Goal: Task Accomplishment & Management: Use online tool/utility

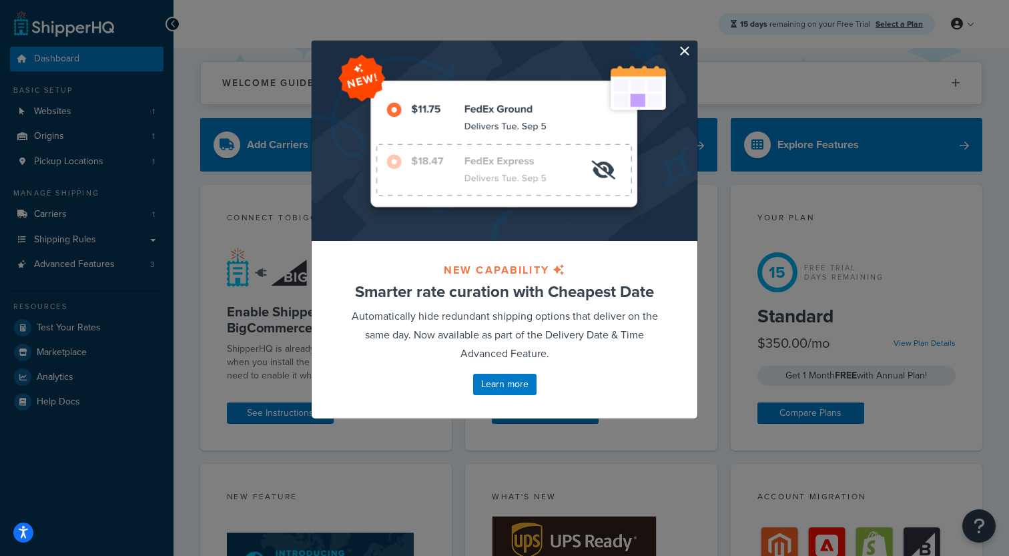
click at [694, 44] on button "button" at bounding box center [695, 42] width 3 height 3
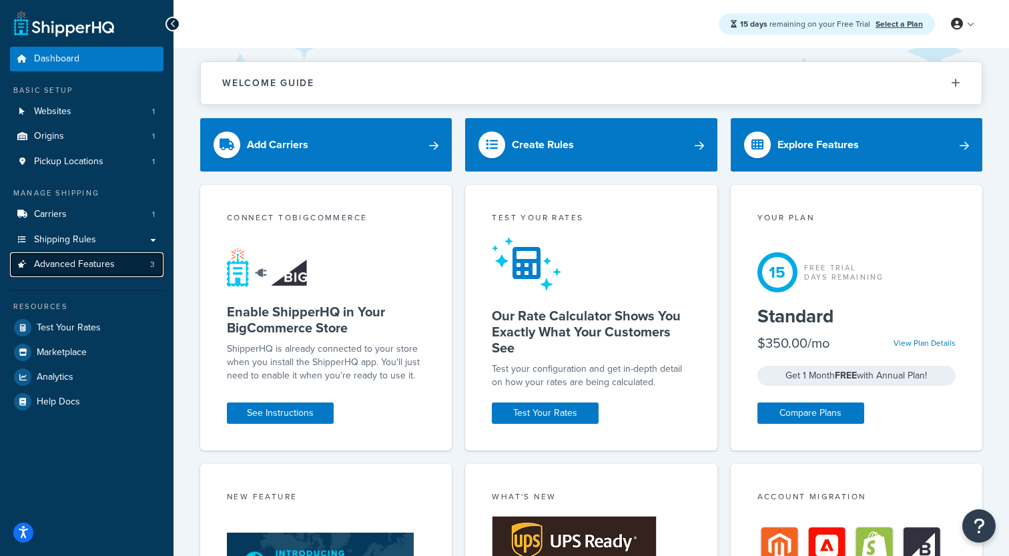
click at [99, 273] on link "Advanced Features 3" at bounding box center [86, 264] width 153 height 25
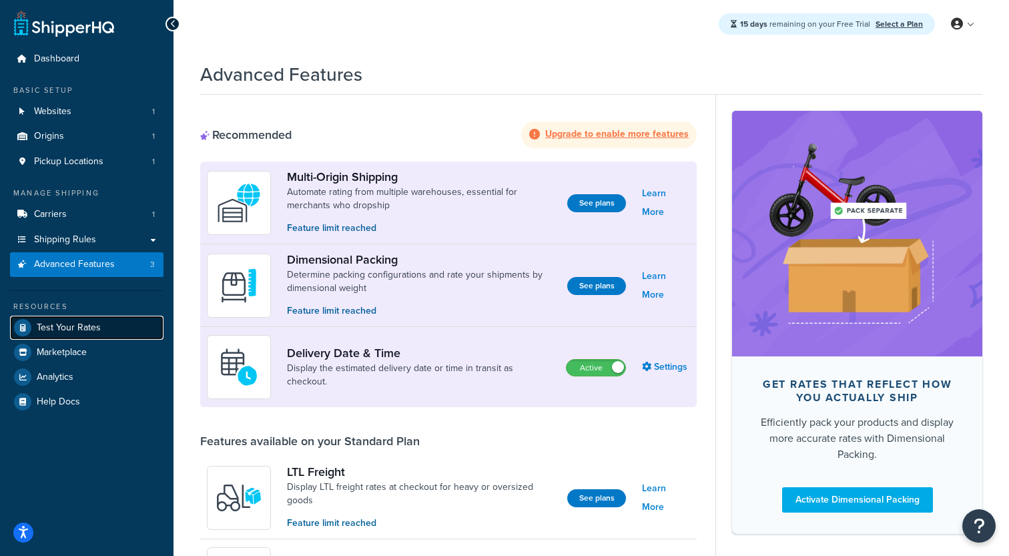
click at [69, 333] on span "Test Your Rates" at bounding box center [69, 327] width 64 height 11
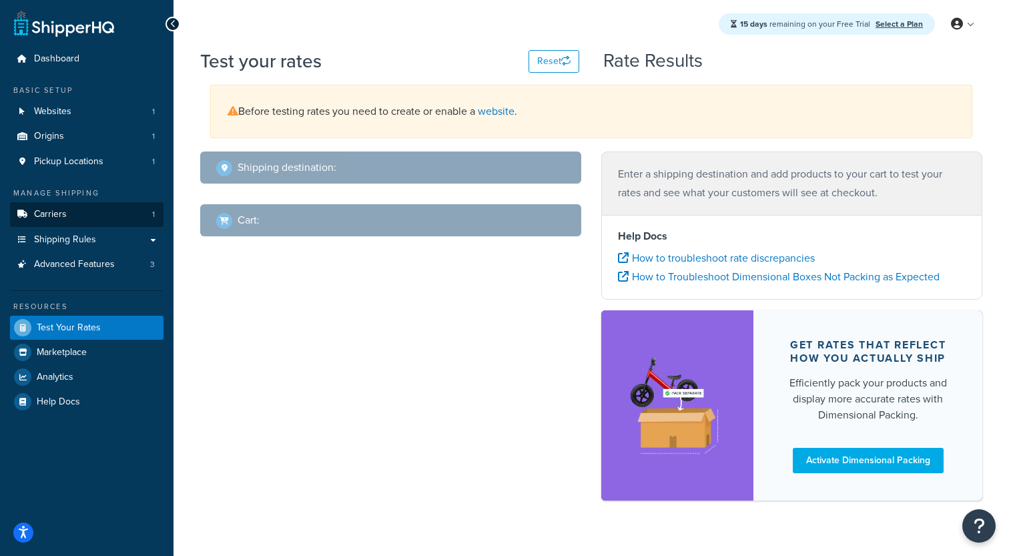
select select "TX"
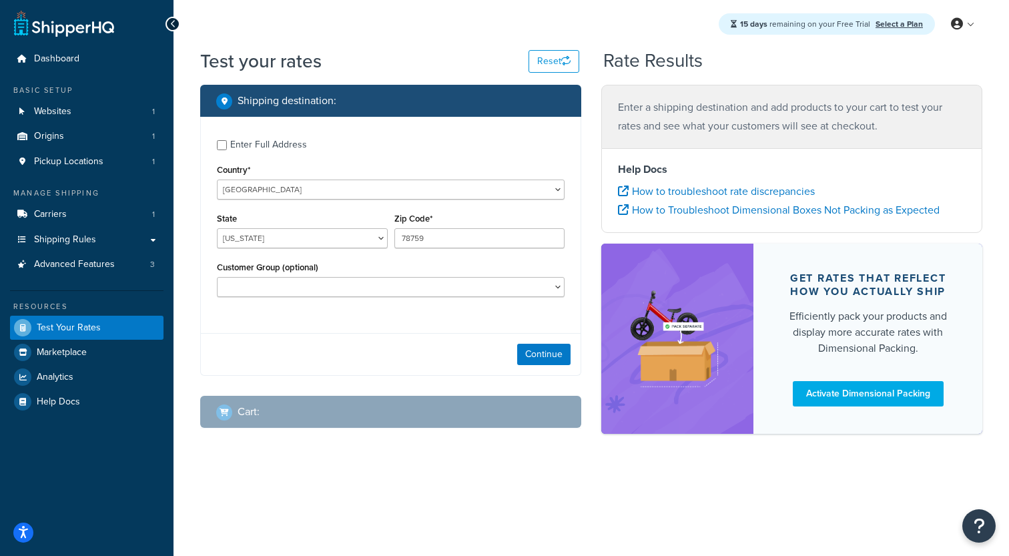
click at [266, 144] on div "Enter Full Address" at bounding box center [268, 144] width 77 height 19
click at [227, 144] on input "Enter Full Address" at bounding box center [222, 145] width 10 height 10
checkbox input "true"
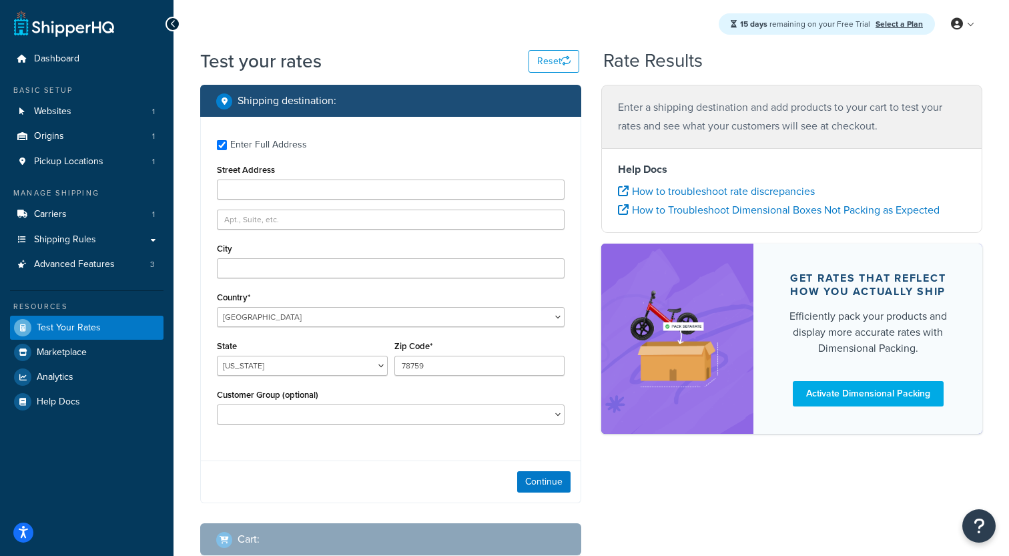
click at [266, 175] on label "Street Address" at bounding box center [246, 170] width 58 height 10
click at [266, 179] on input "Street Address" at bounding box center [391, 189] width 348 height 20
click at [266, 175] on label "Street Address" at bounding box center [246, 170] width 58 height 10
click at [266, 179] on input "Street Address" at bounding box center [391, 189] width 348 height 20
type input "2300 Laramie Trail"
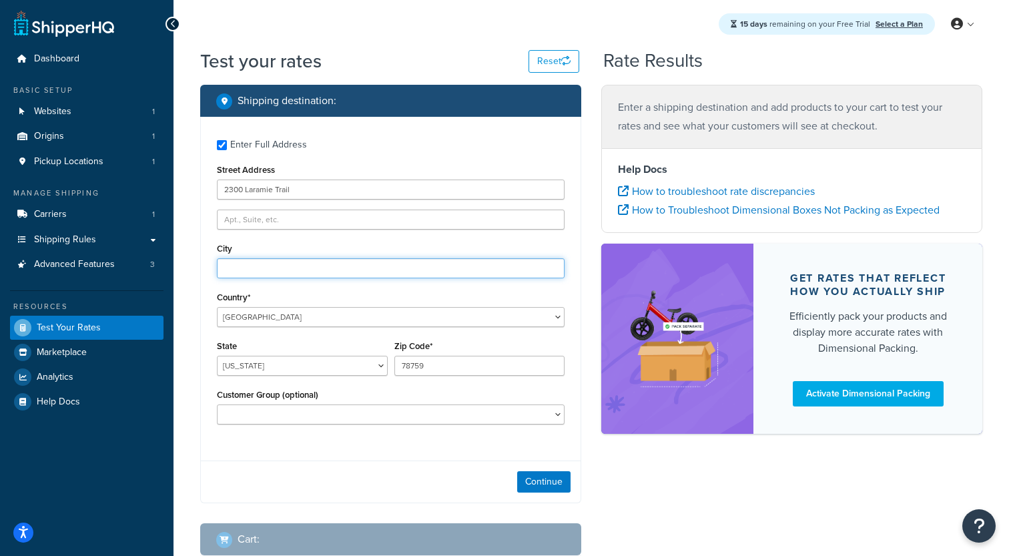
type input "Austin"
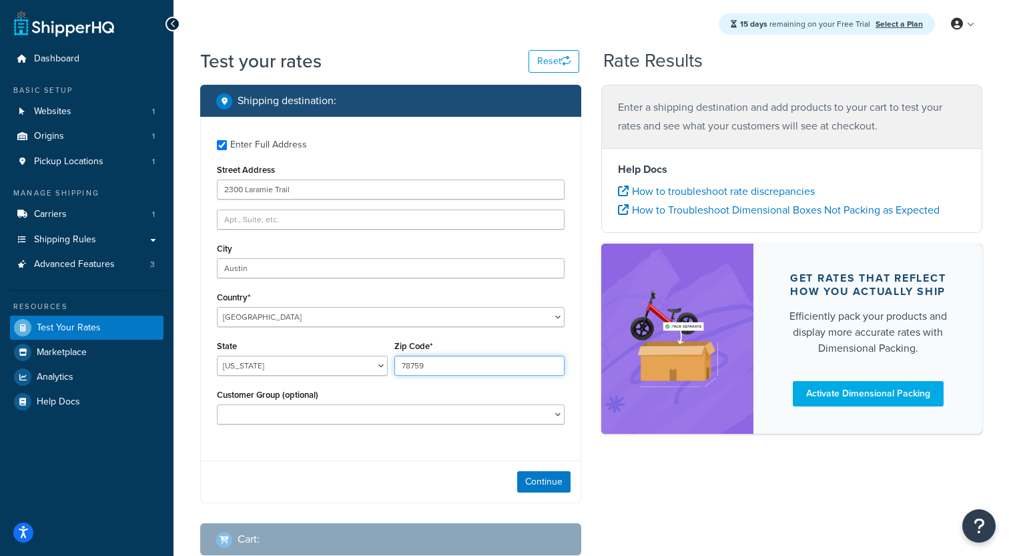
type input "78745"
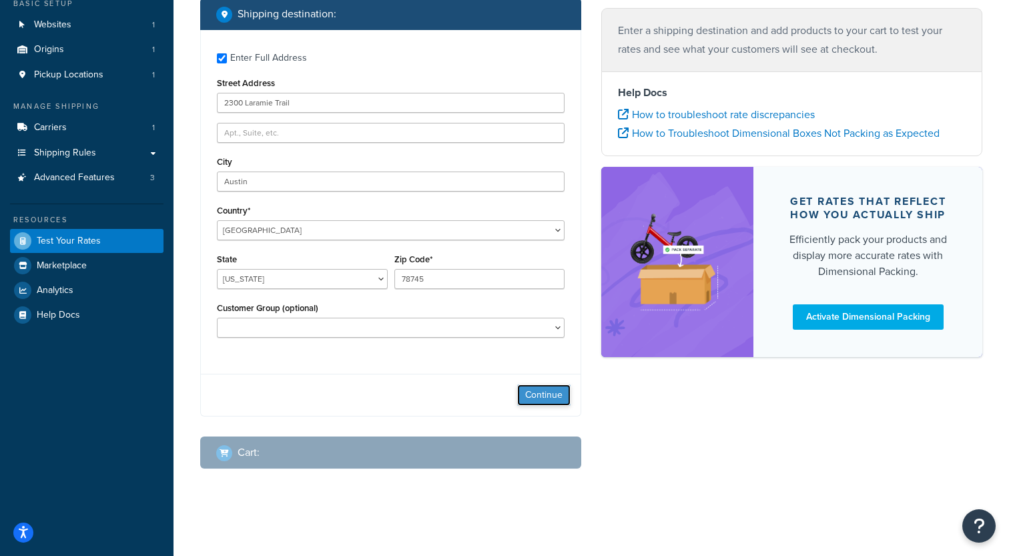
click at [555, 398] on button "Continue" at bounding box center [543, 394] width 53 height 21
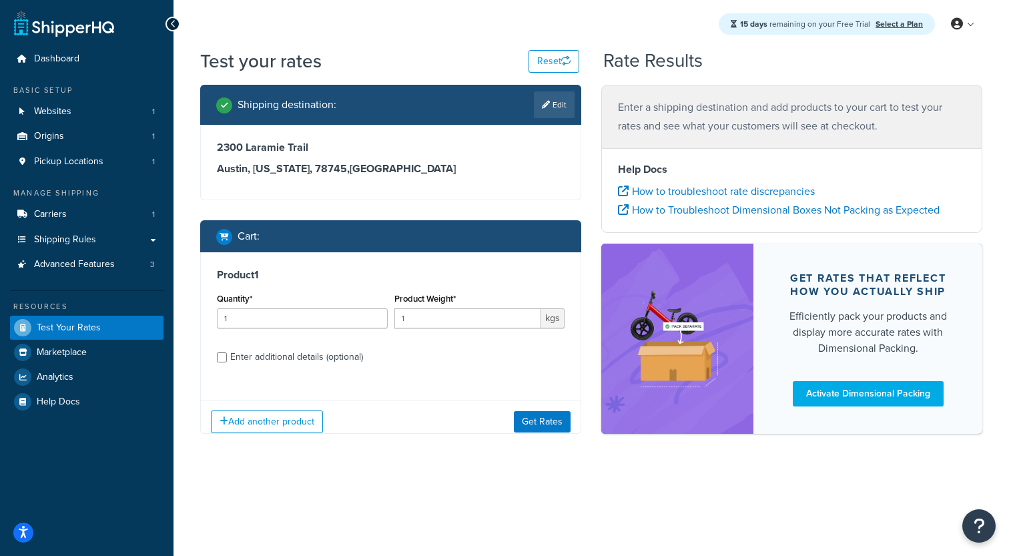
scroll to position [0, 0]
click at [534, 420] on button "Get Rates" at bounding box center [542, 420] width 57 height 21
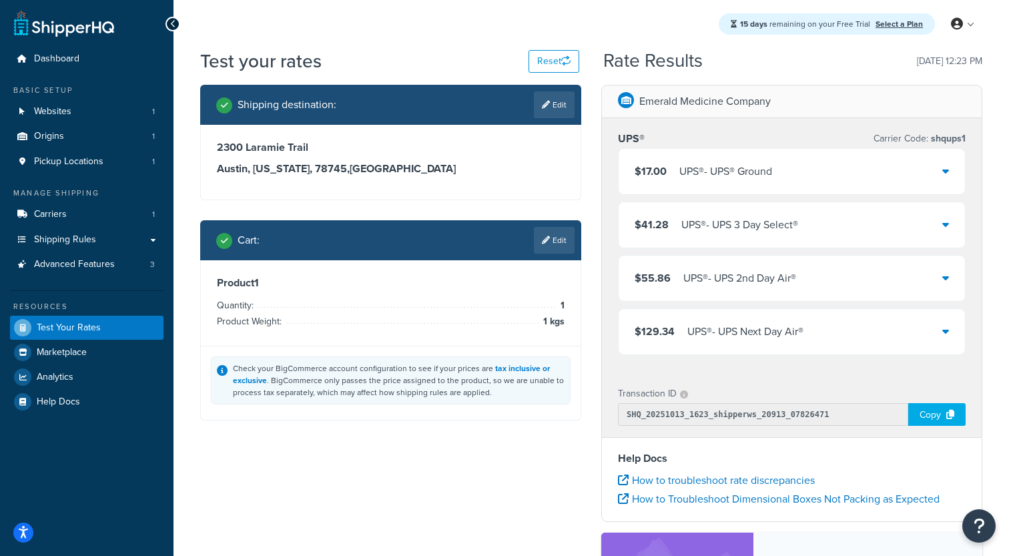
click at [740, 181] on div "UPS® - UPS® Ground" at bounding box center [725, 171] width 93 height 19
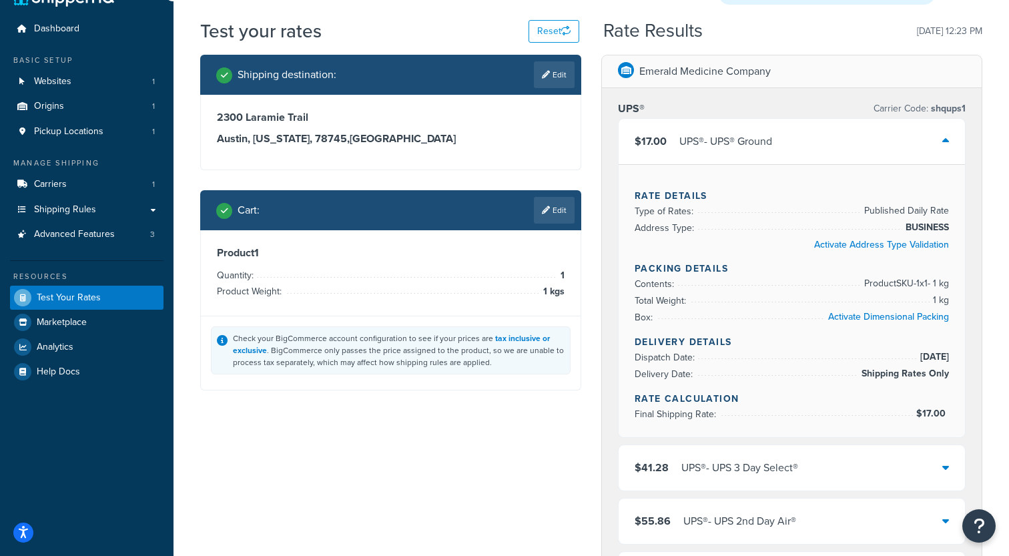
scroll to position [31, 0]
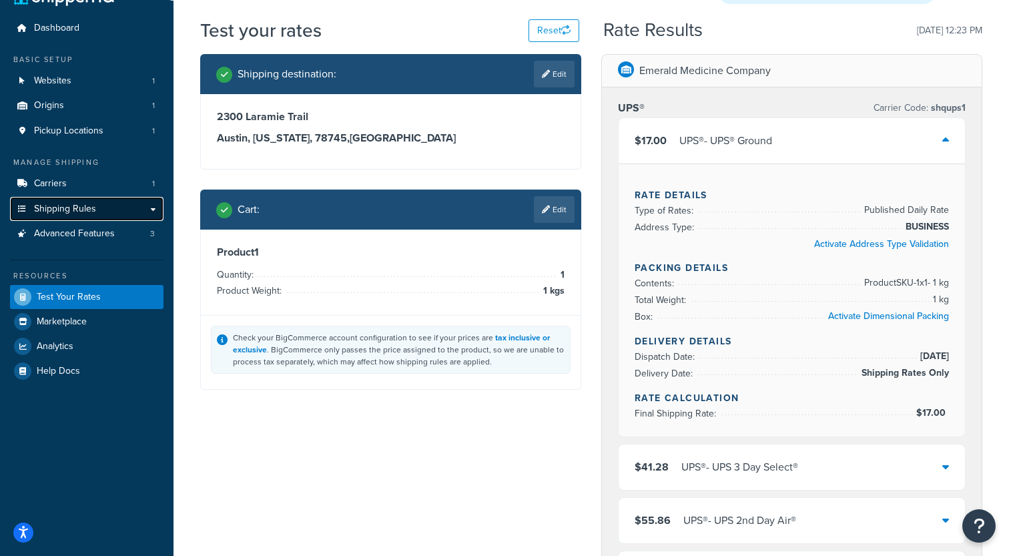
click at [110, 210] on link "Shipping Rules" at bounding box center [86, 209] width 153 height 25
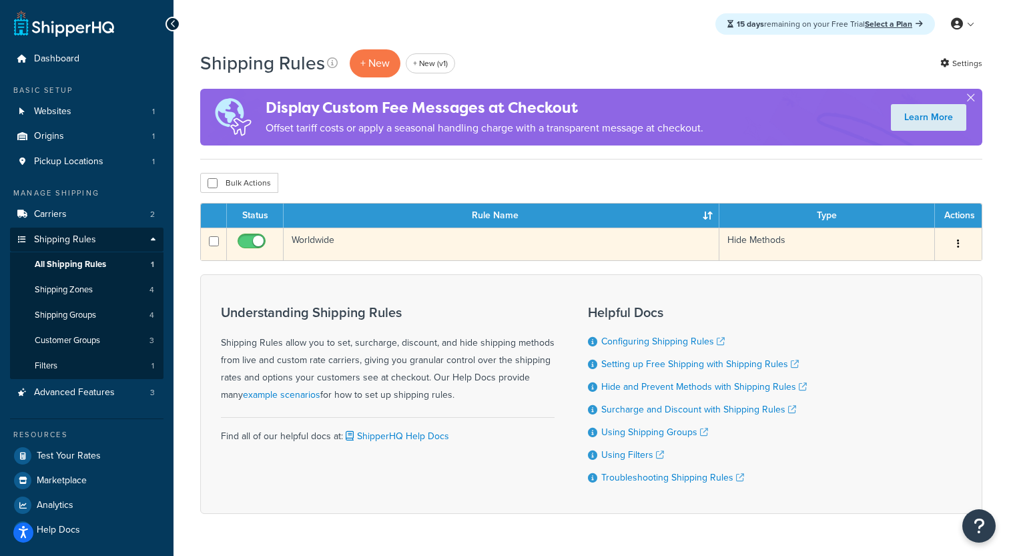
click at [316, 250] on td "Worldwide" at bounding box center [502, 244] width 436 height 33
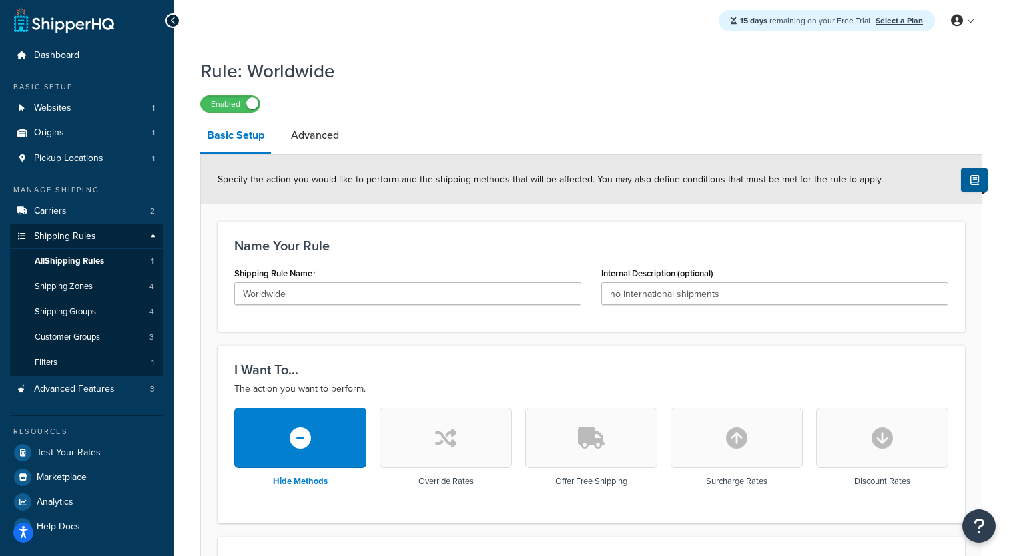
scroll to position [3, 0]
click at [308, 142] on link "Advanced" at bounding box center [314, 136] width 61 height 32
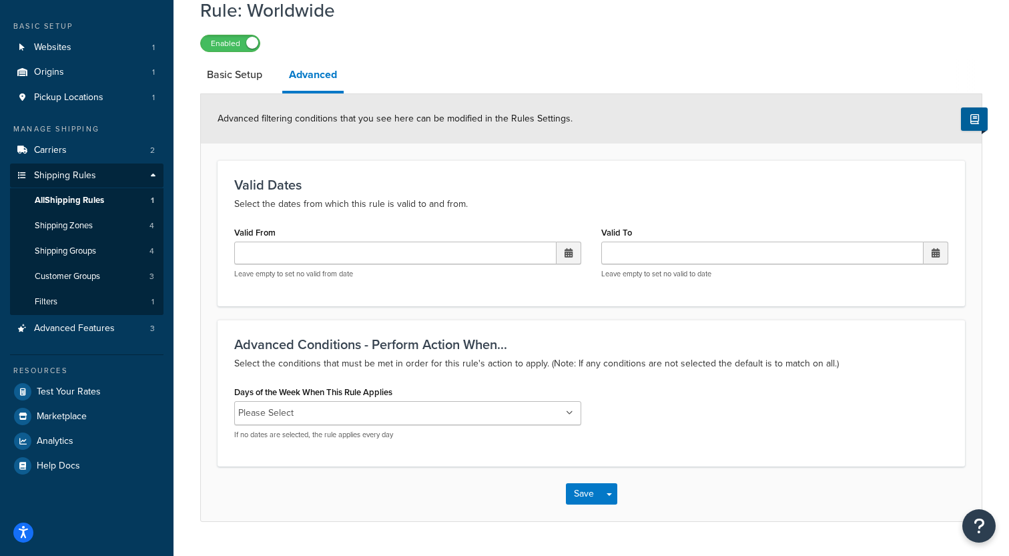
scroll to position [69, 0]
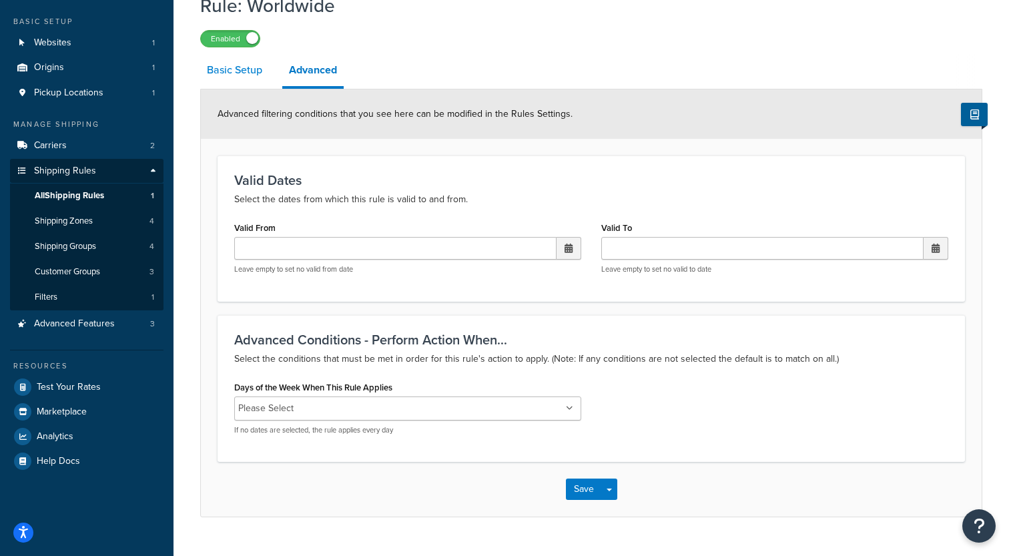
click at [253, 76] on link "Basic Setup" at bounding box center [234, 70] width 69 height 32
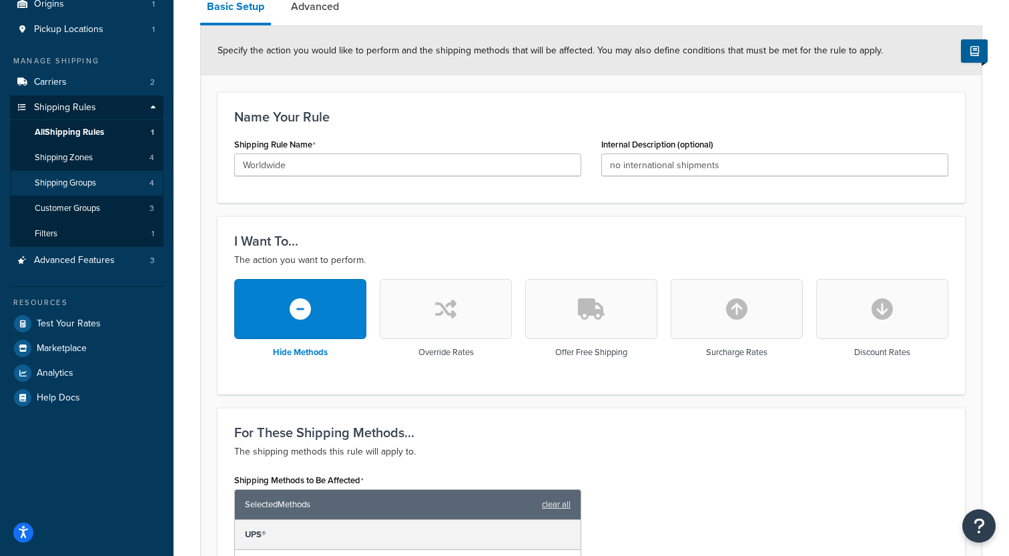
scroll to position [145, 0]
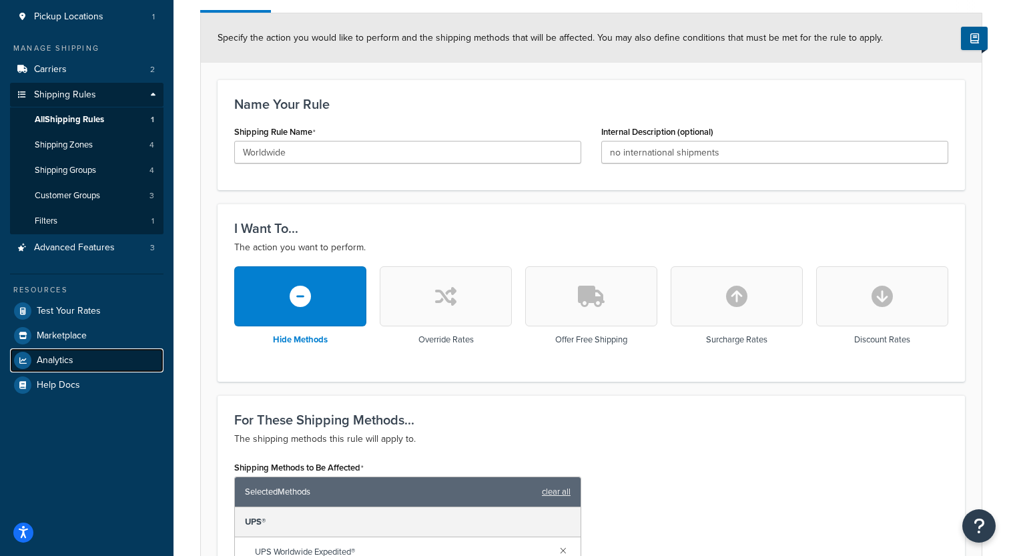
click at [89, 360] on link "Analytics" at bounding box center [86, 360] width 153 height 24
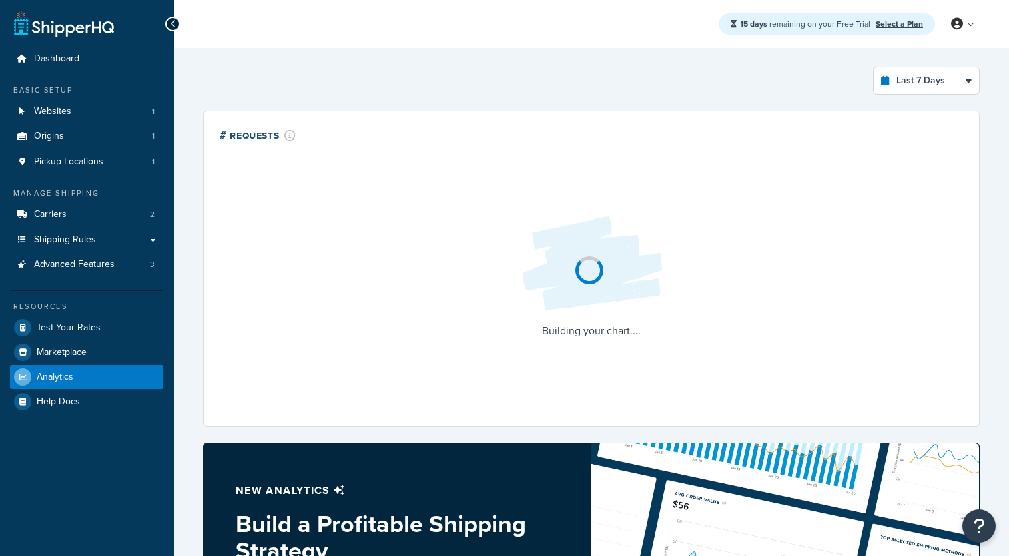
select select "last_7_days"
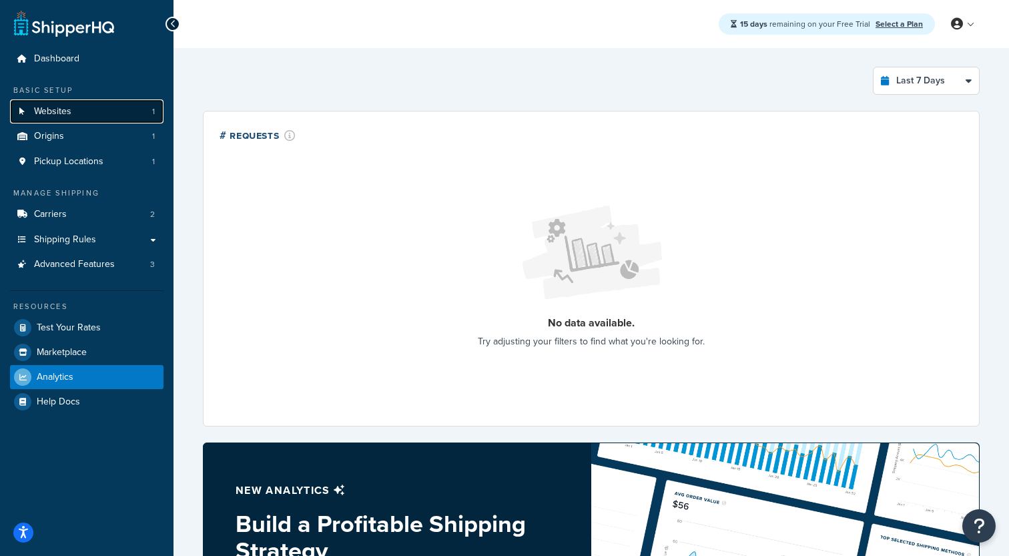
click at [99, 119] on link "Websites 1" at bounding box center [86, 111] width 153 height 25
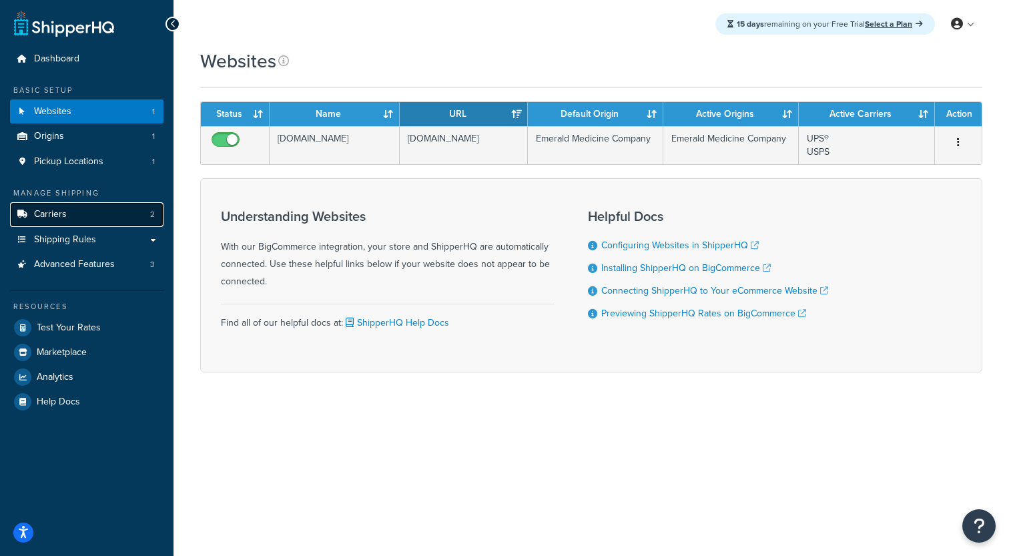
click at [83, 215] on link "Carriers 2" at bounding box center [86, 214] width 153 height 25
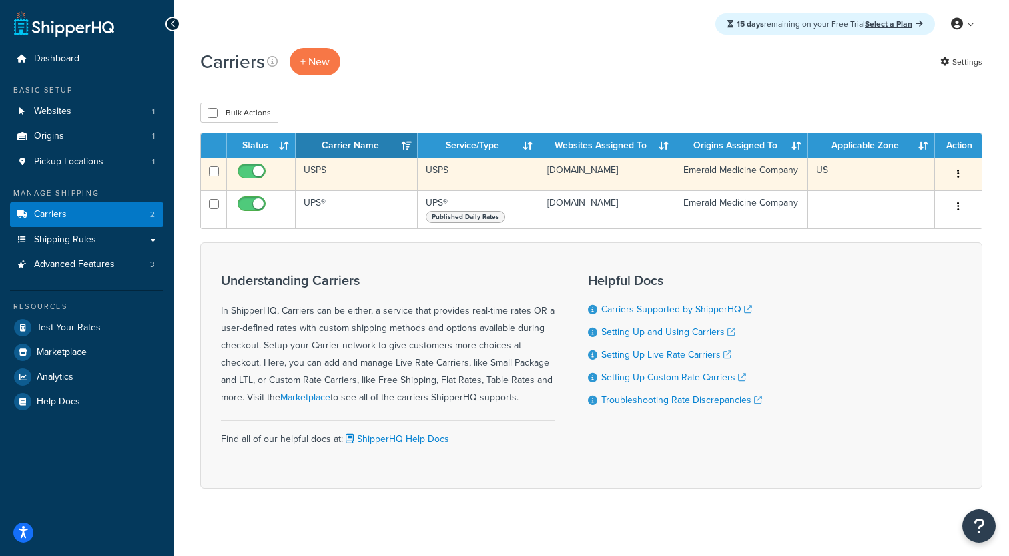
click at [340, 177] on td "USPS" at bounding box center [357, 173] width 122 height 33
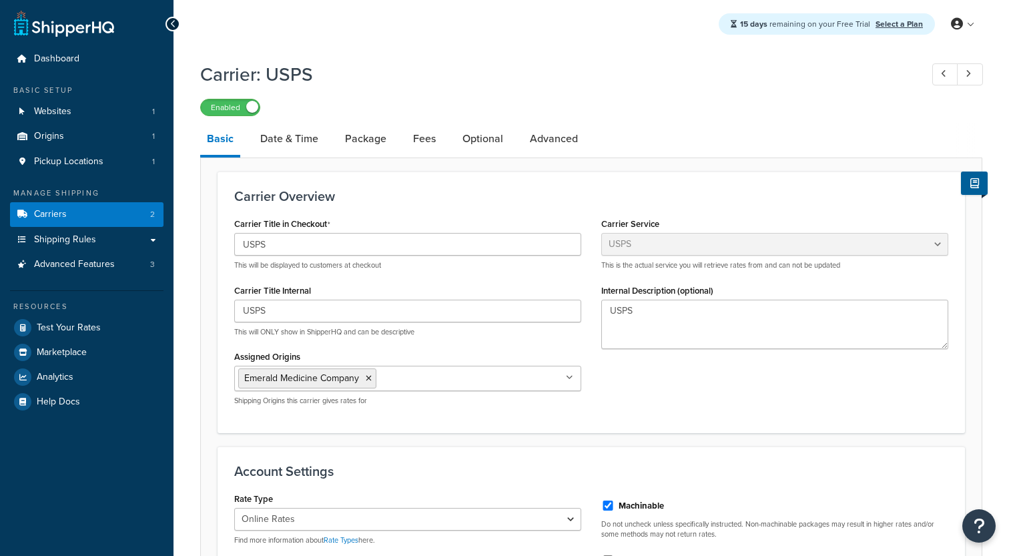
select select "usps"
select select "ONLINE"
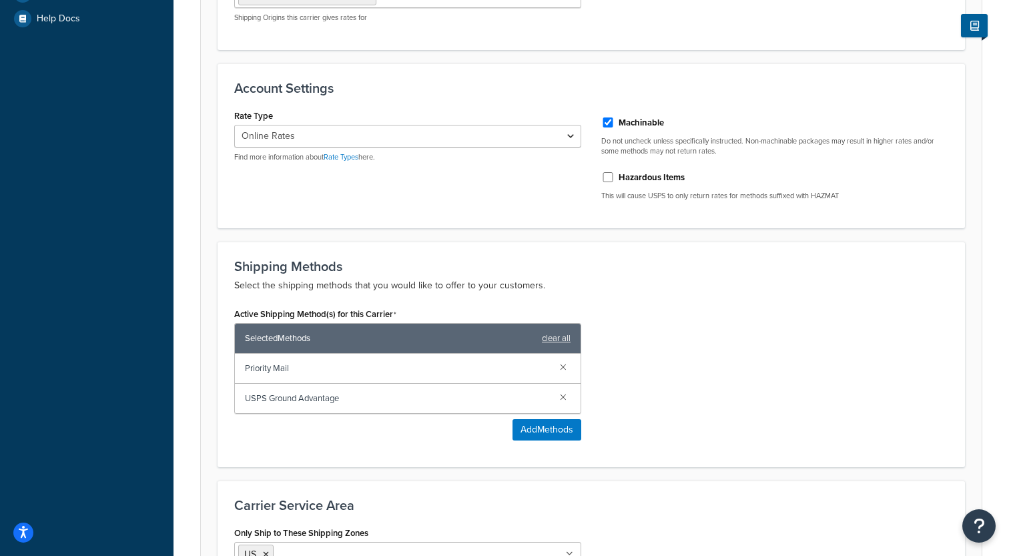
scroll to position [384, 0]
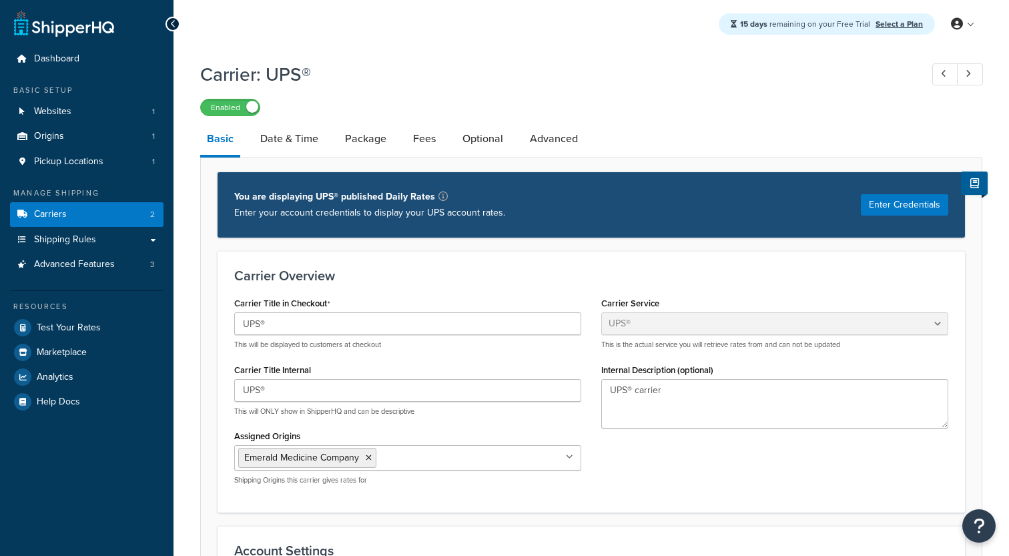
select select "ups"
click at [895, 158] on span "Logout" at bounding box center [902, 157] width 26 height 13
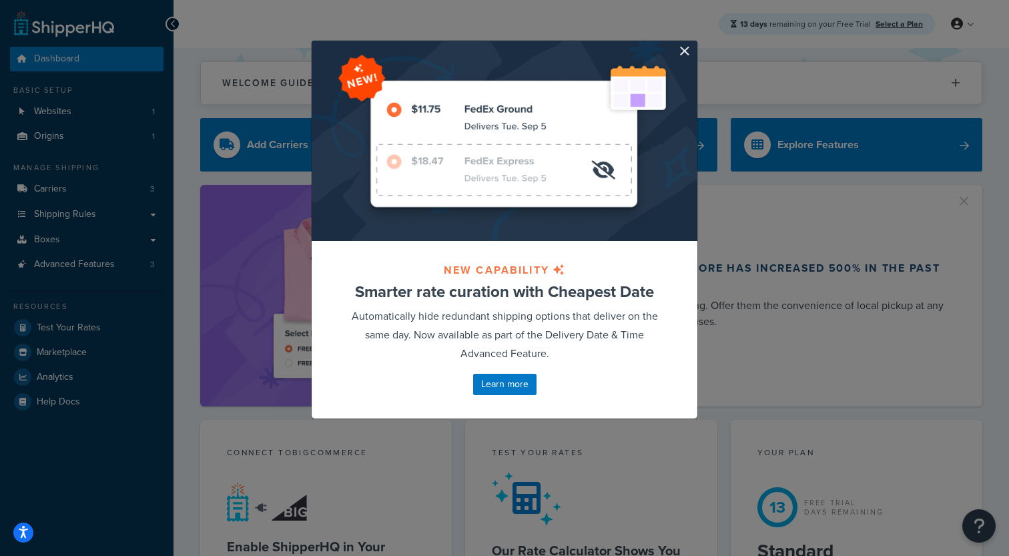
click at [679, 56] on div at bounding box center [505, 141] width 386 height 200
click at [694, 44] on button "button" at bounding box center [695, 42] width 3 height 3
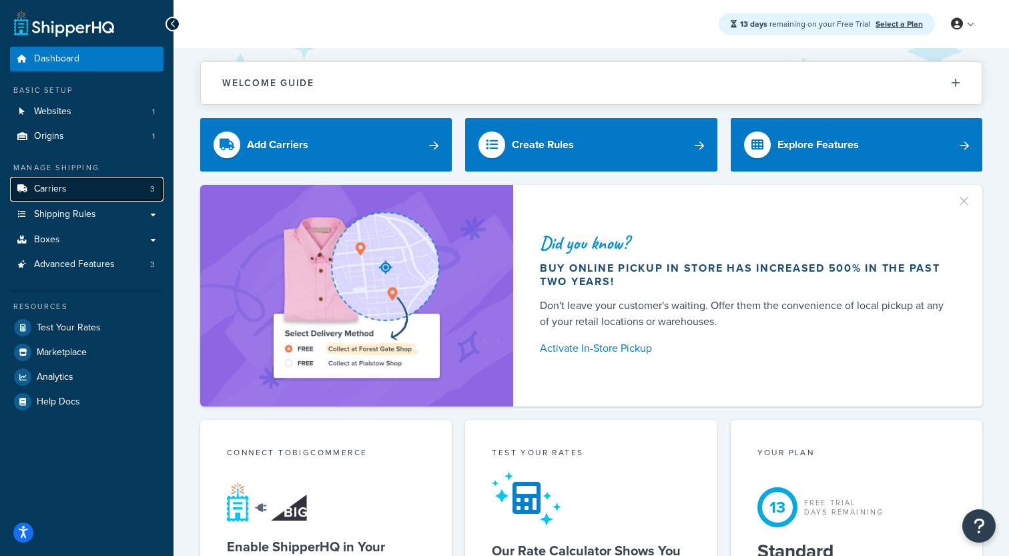
click at [43, 185] on span "Carriers" at bounding box center [50, 188] width 33 height 11
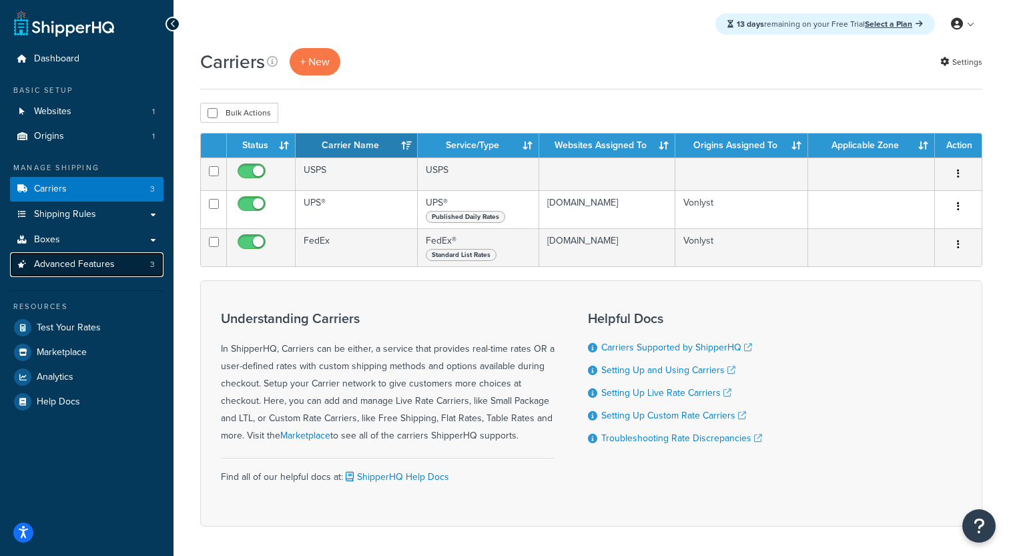
click at [77, 264] on span "Advanced Features" at bounding box center [74, 264] width 81 height 11
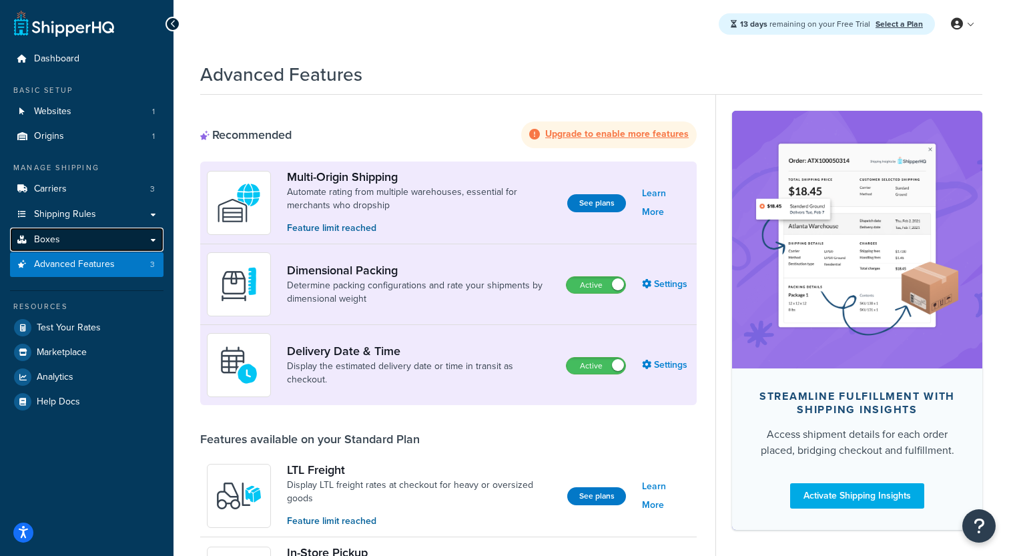
click at [81, 241] on link "Boxes" at bounding box center [86, 240] width 153 height 25
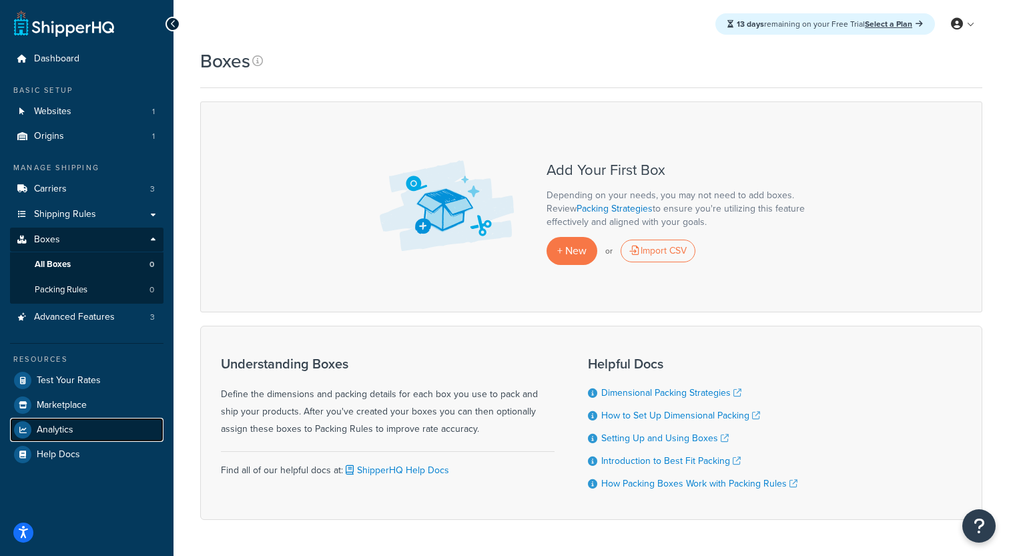
click at [61, 436] on span "Analytics" at bounding box center [55, 429] width 37 height 11
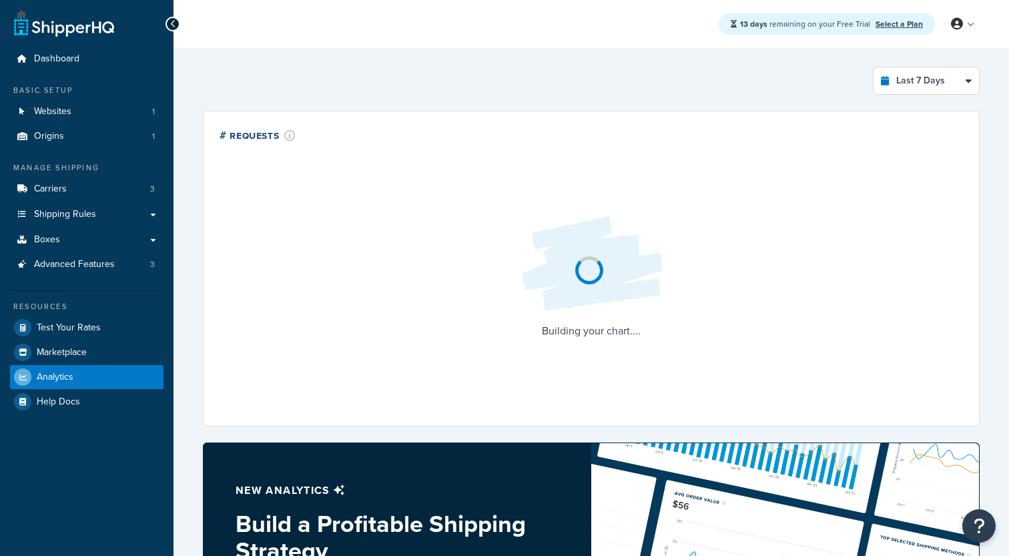
select select "last_7_days"
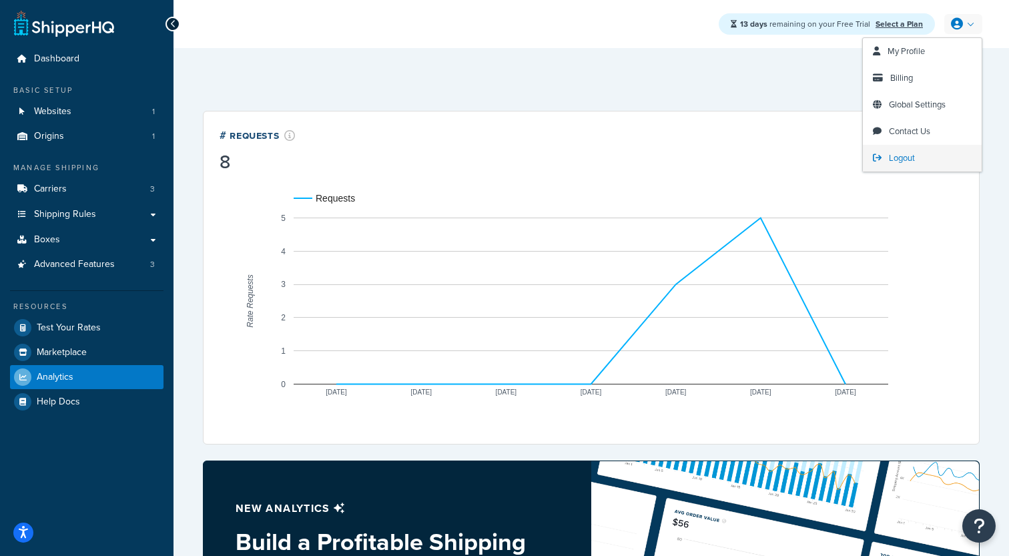
click at [899, 155] on span "Logout" at bounding box center [902, 157] width 26 height 13
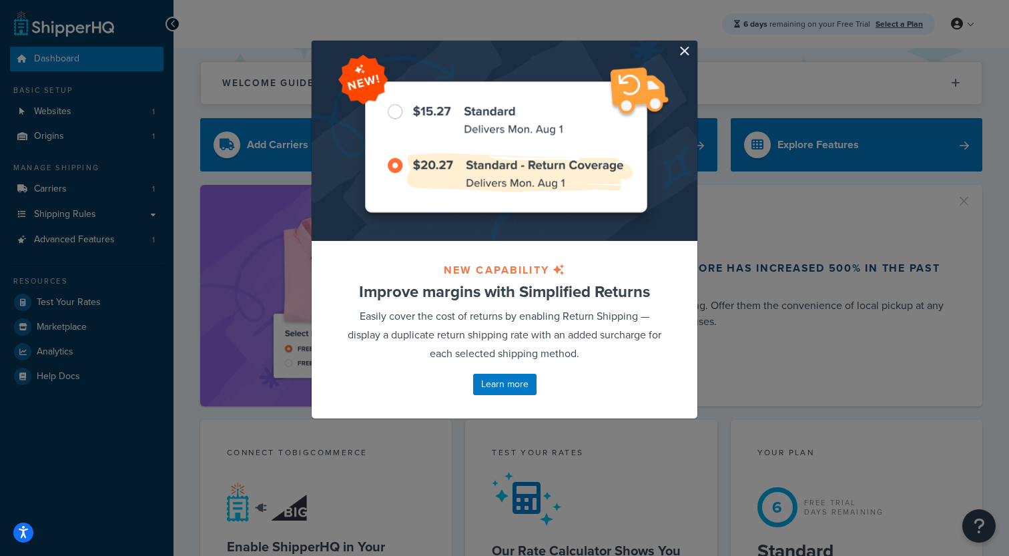
click at [676, 54] on div at bounding box center [505, 141] width 386 height 200
click at [694, 44] on button "button" at bounding box center [695, 42] width 3 height 3
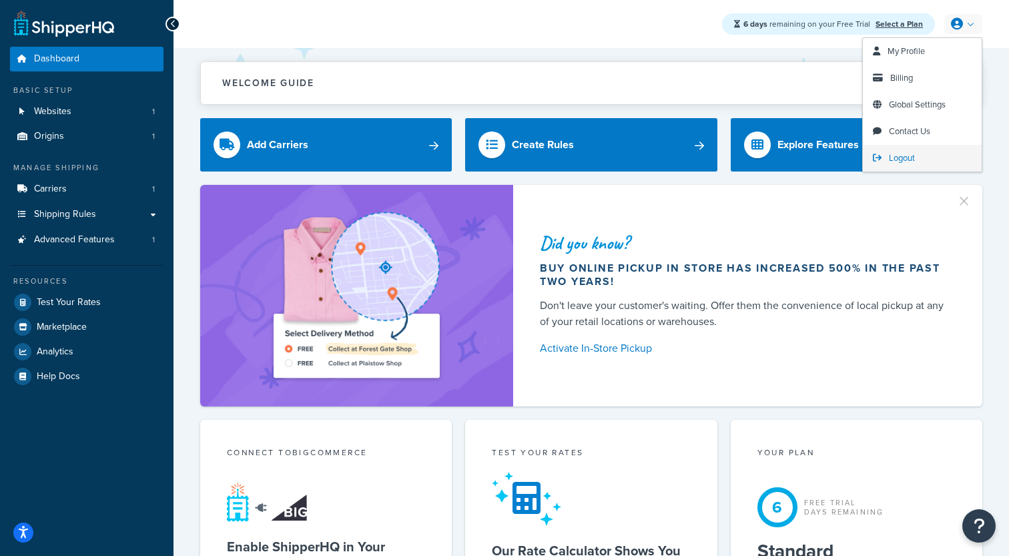
click at [896, 149] on link "Logout" at bounding box center [922, 158] width 119 height 27
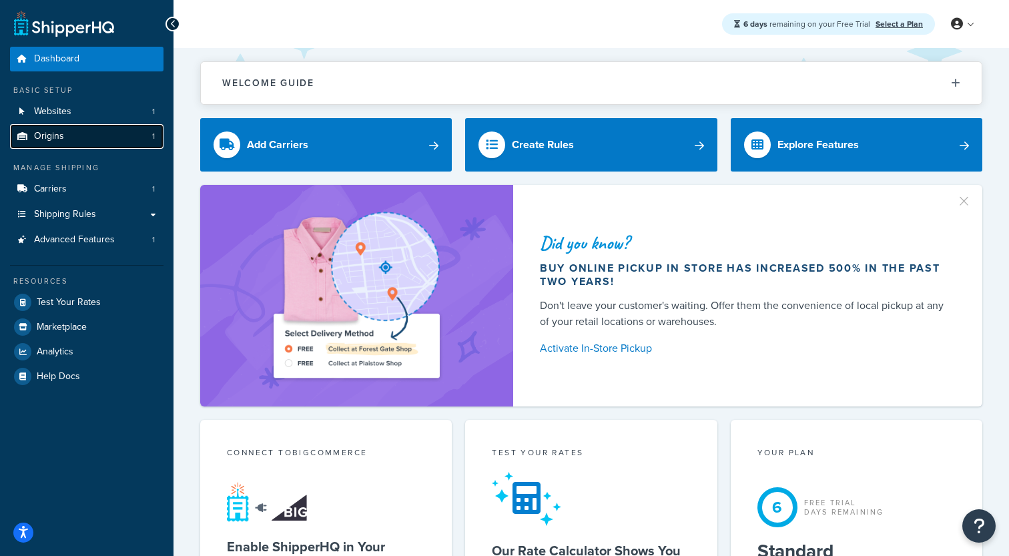
click at [109, 137] on link "Origins 1" at bounding box center [86, 136] width 153 height 25
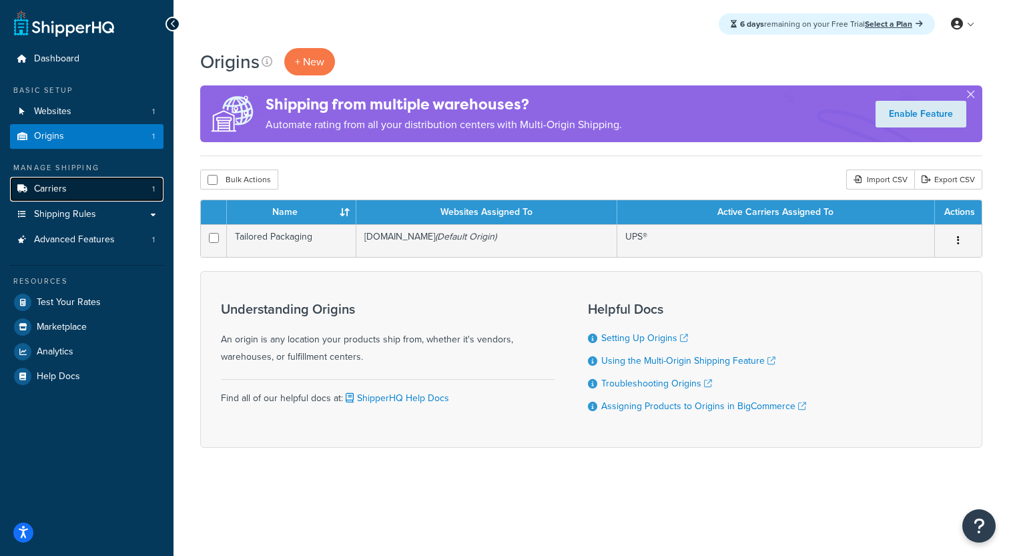
click at [127, 183] on link "Carriers 1" at bounding box center [86, 189] width 153 height 25
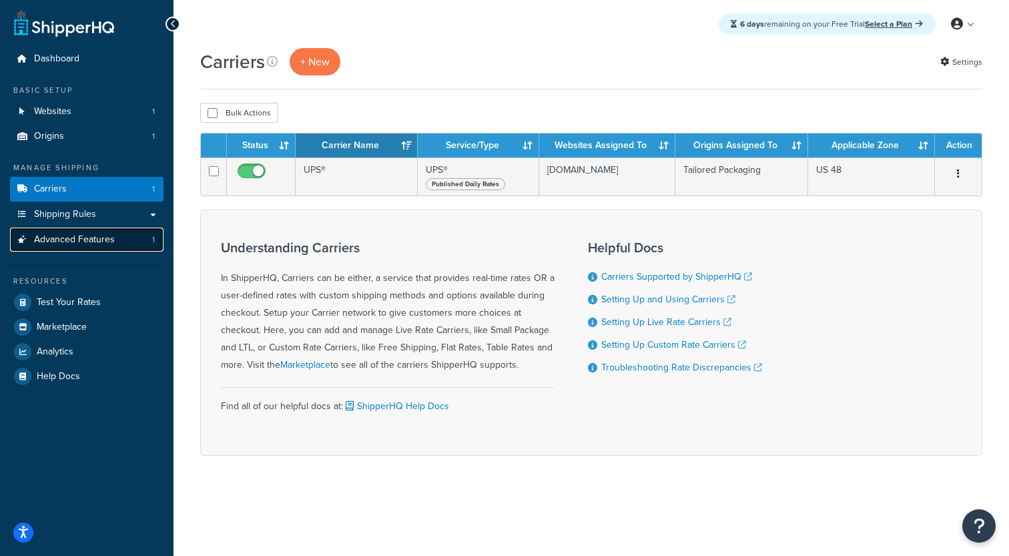
click at [126, 236] on link "Advanced Features 1" at bounding box center [86, 240] width 153 height 25
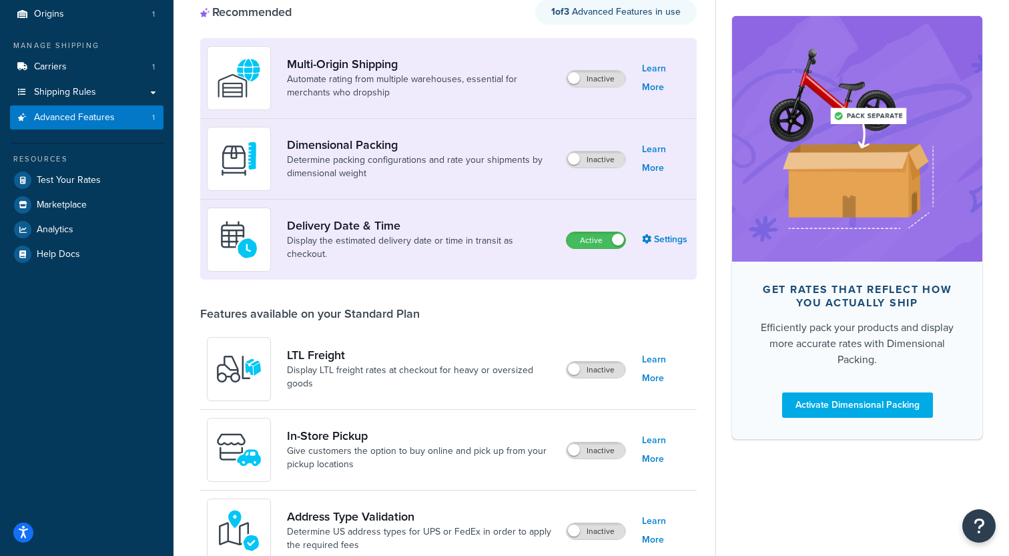
scroll to position [117, 0]
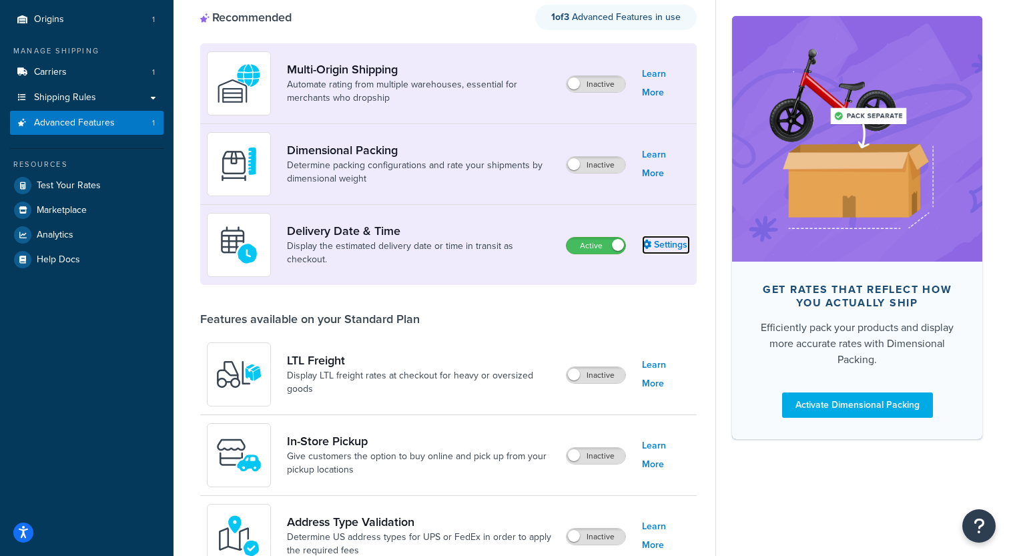
click at [681, 247] on link "Settings" at bounding box center [666, 245] width 48 height 19
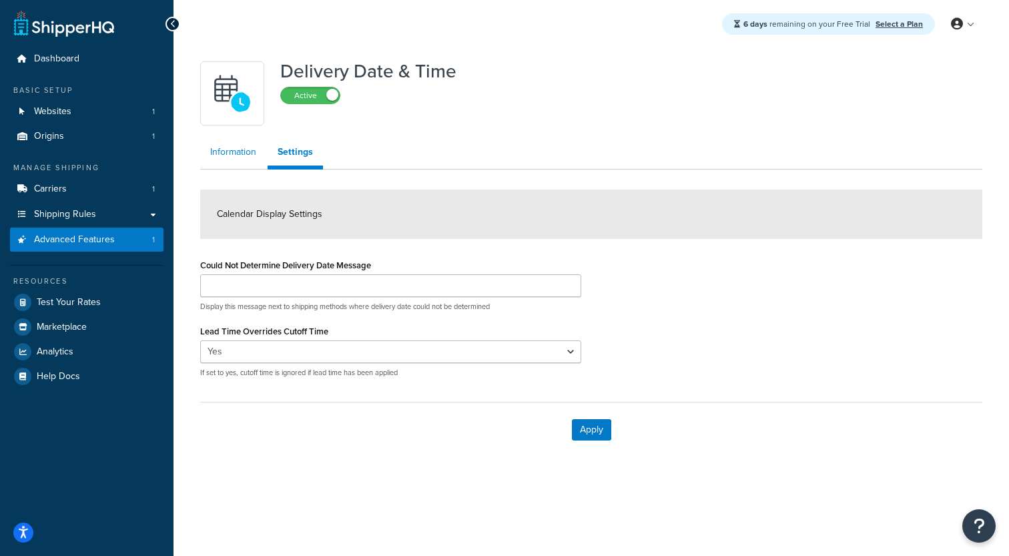
click at [246, 157] on link "Information" at bounding box center [233, 152] width 66 height 27
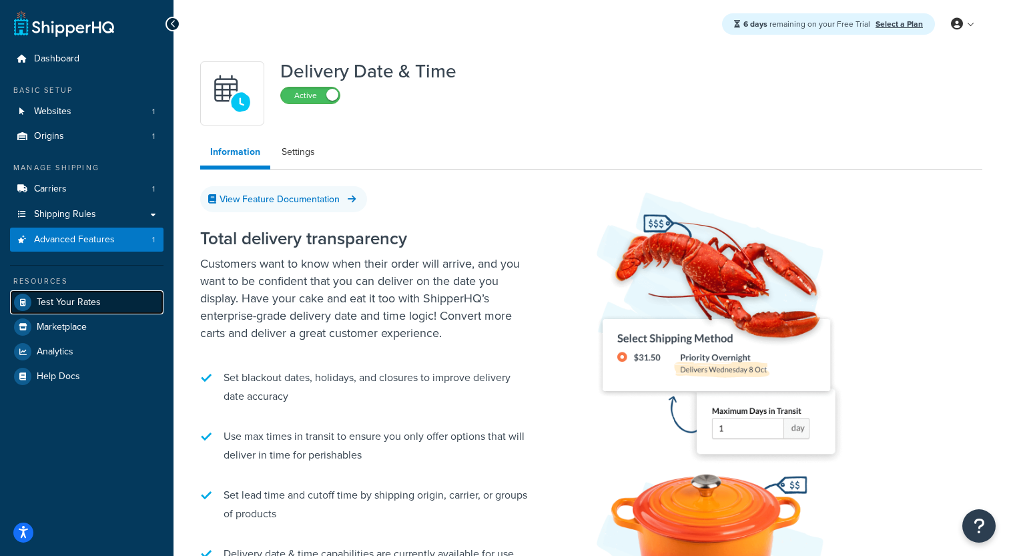
click at [90, 305] on span "Test Your Rates" at bounding box center [69, 302] width 64 height 11
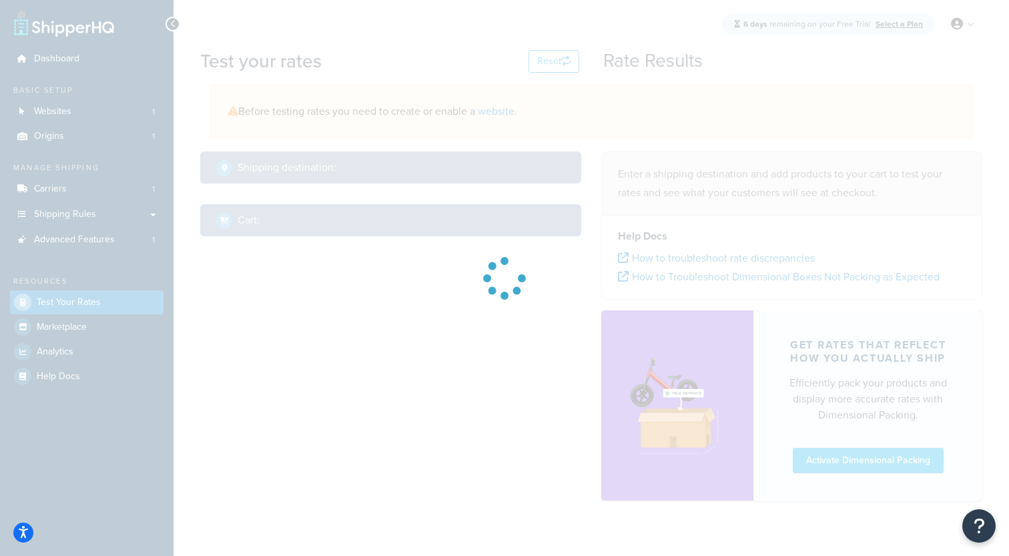
select select "TX"
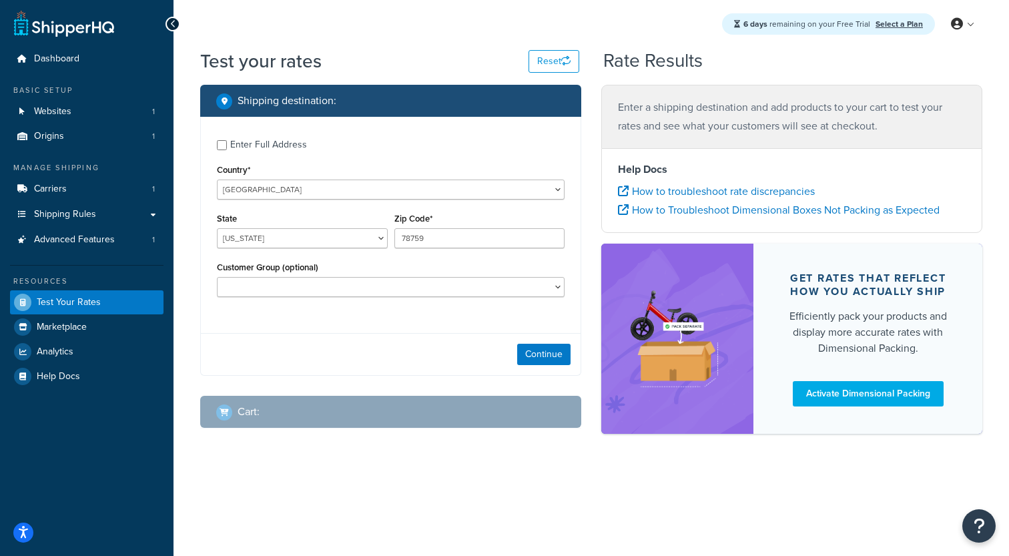
click at [295, 147] on div "Enter Full Address" at bounding box center [268, 144] width 77 height 19
click at [227, 147] on input "Enter Full Address" at bounding box center [222, 145] width 10 height 10
checkbox input "true"
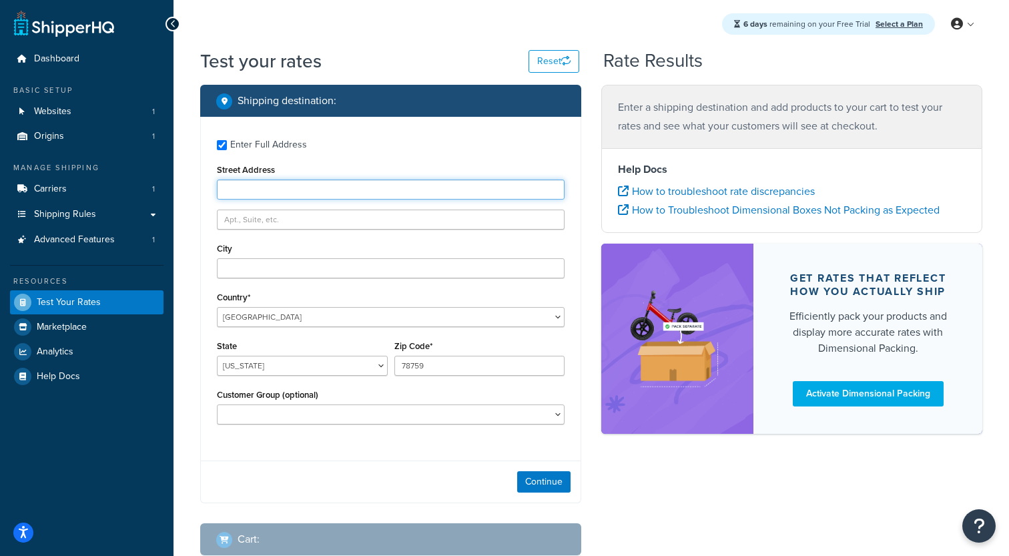
click at [299, 183] on input "Street Address" at bounding box center [391, 189] width 348 height 20
type input "2300 Laramie Trail"
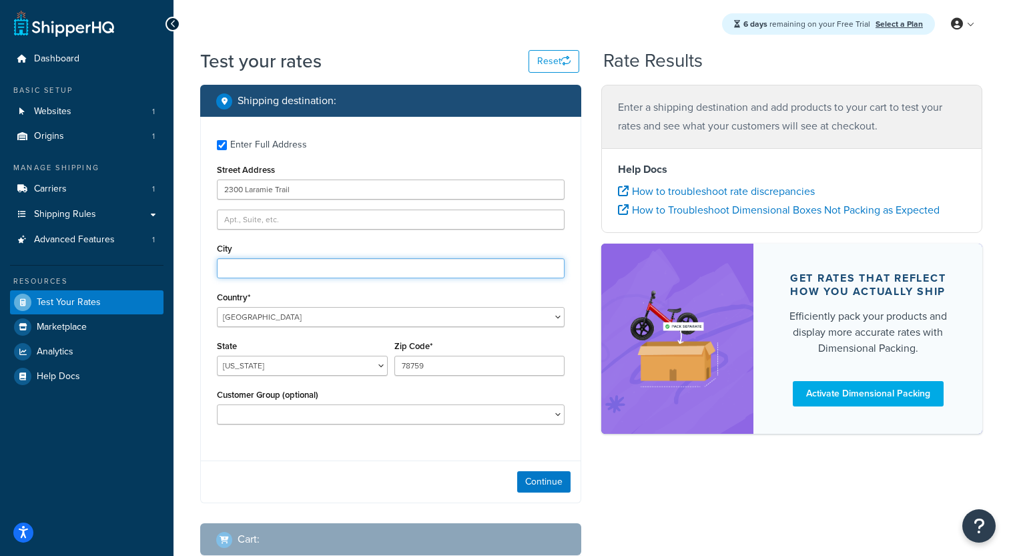
type input "Austin"
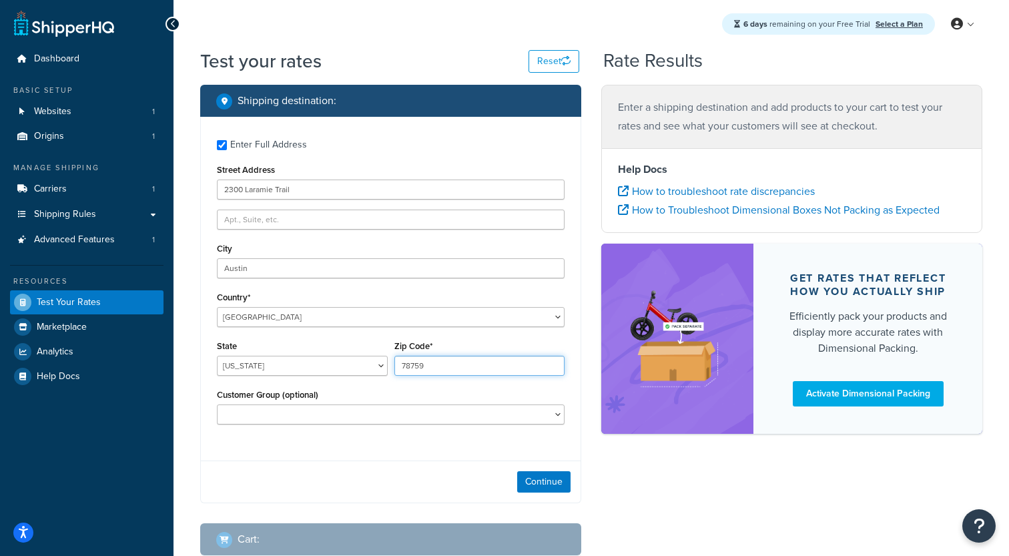
type input "78745"
click at [527, 474] on button "Continue" at bounding box center [543, 481] width 53 height 21
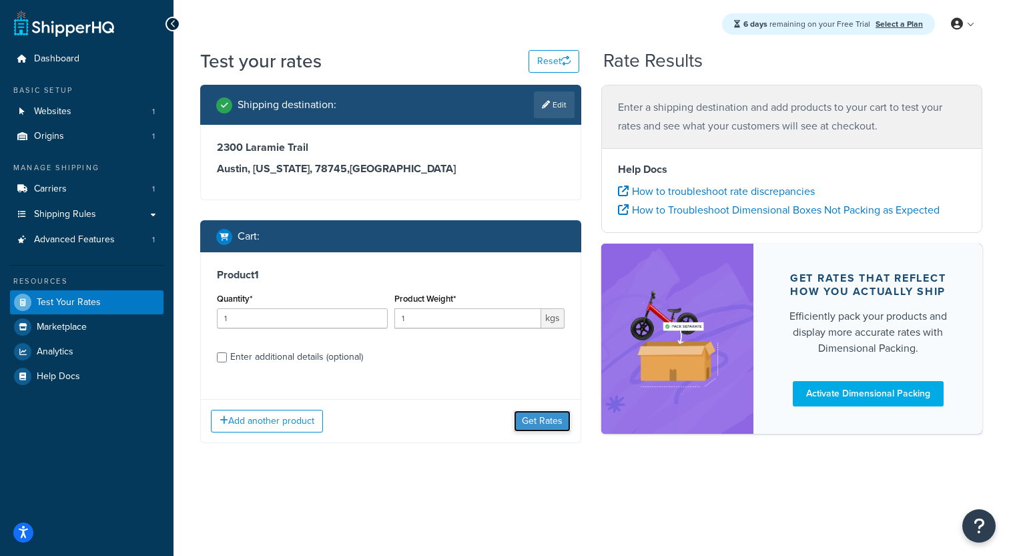
click at [536, 419] on button "Get Rates" at bounding box center [542, 420] width 57 height 21
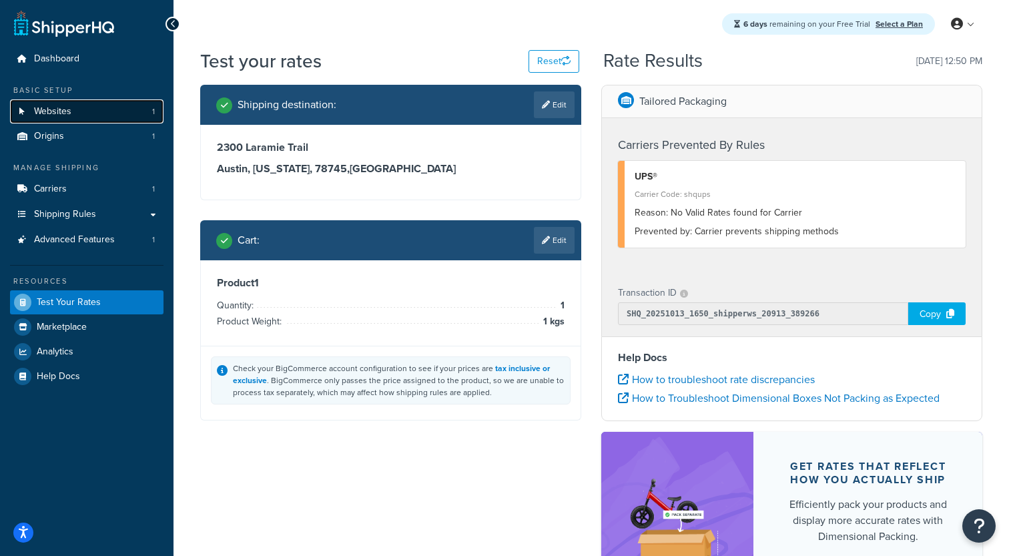
click at [97, 114] on link "Websites 1" at bounding box center [86, 111] width 153 height 25
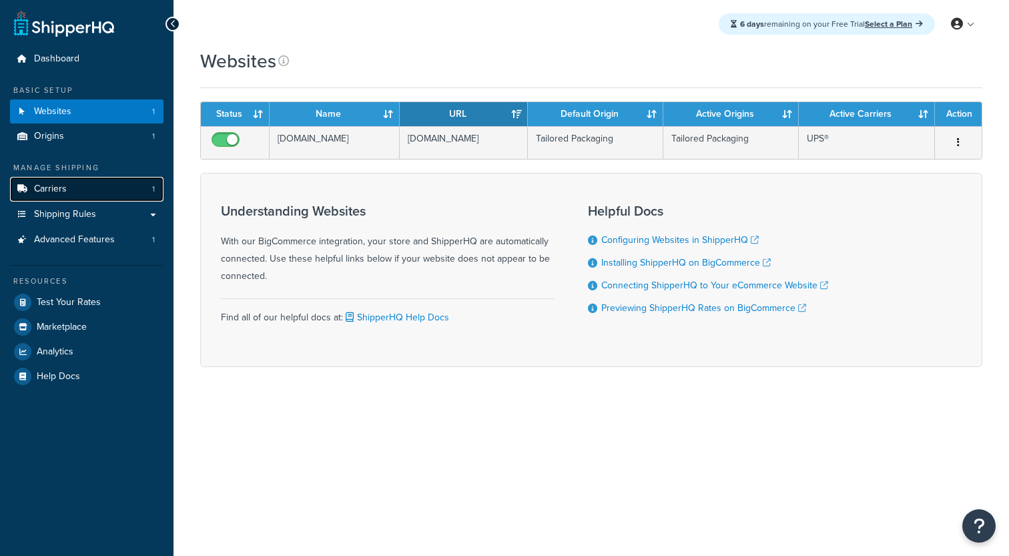
click at [95, 187] on link "Carriers 1" at bounding box center [86, 189] width 153 height 25
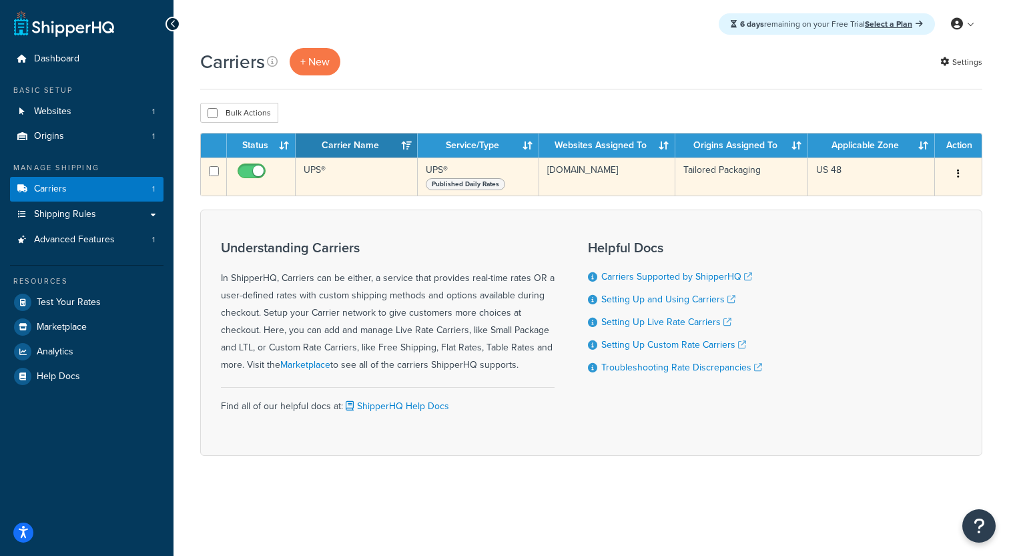
click at [325, 181] on td "UPS®" at bounding box center [357, 176] width 122 height 38
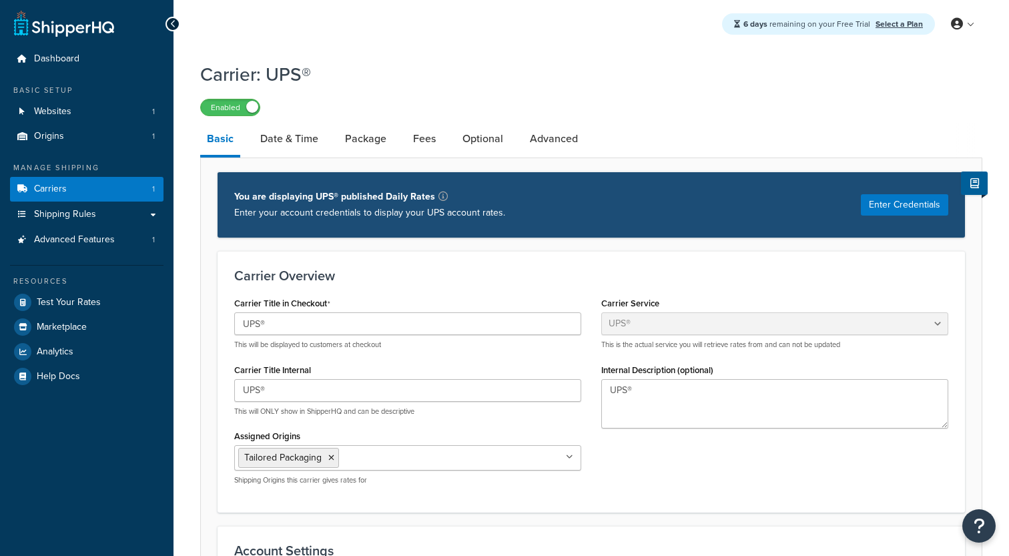
select select "ups"
click at [112, 216] on link "Shipping Rules" at bounding box center [86, 214] width 153 height 25
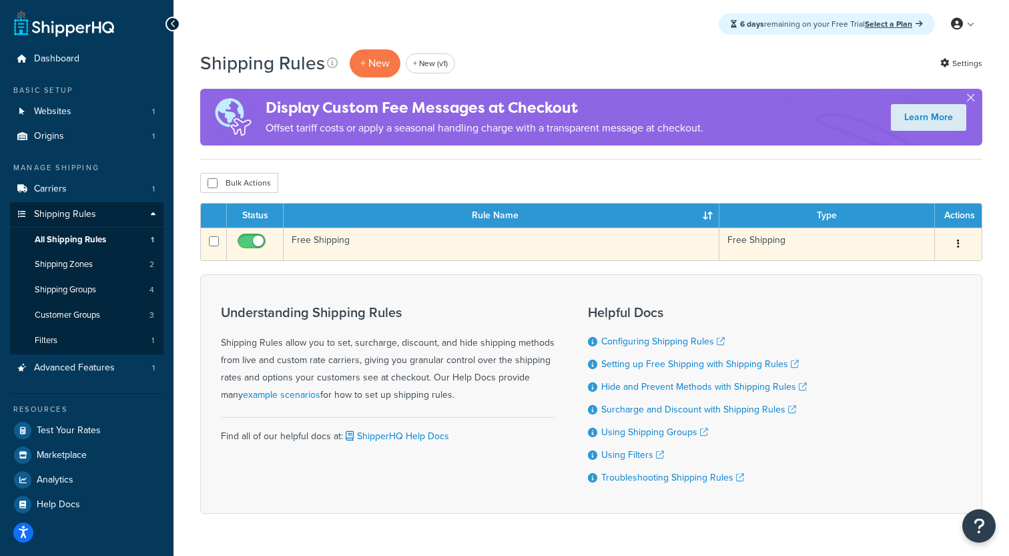
click at [344, 248] on td "Free Shipping" at bounding box center [502, 244] width 436 height 33
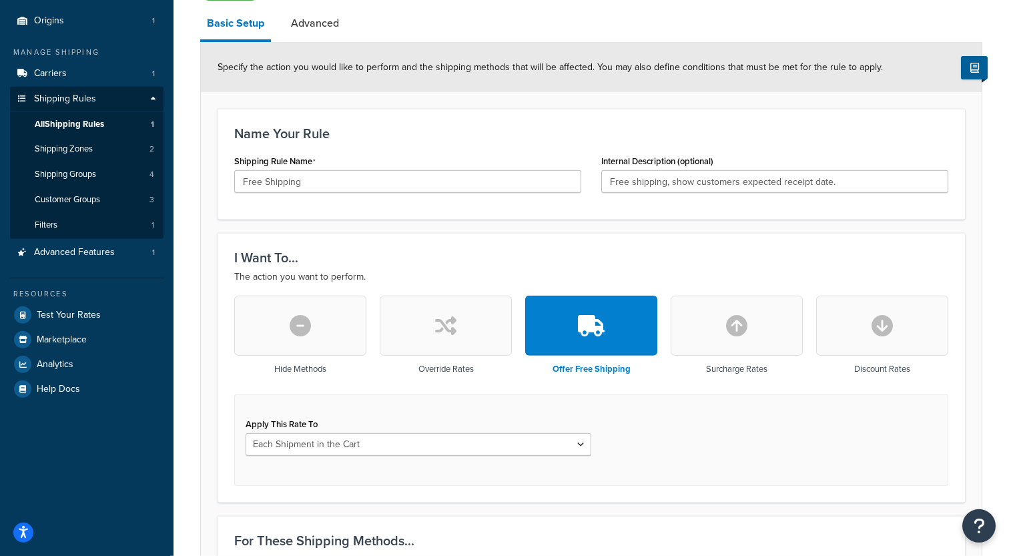
scroll to position [78, 0]
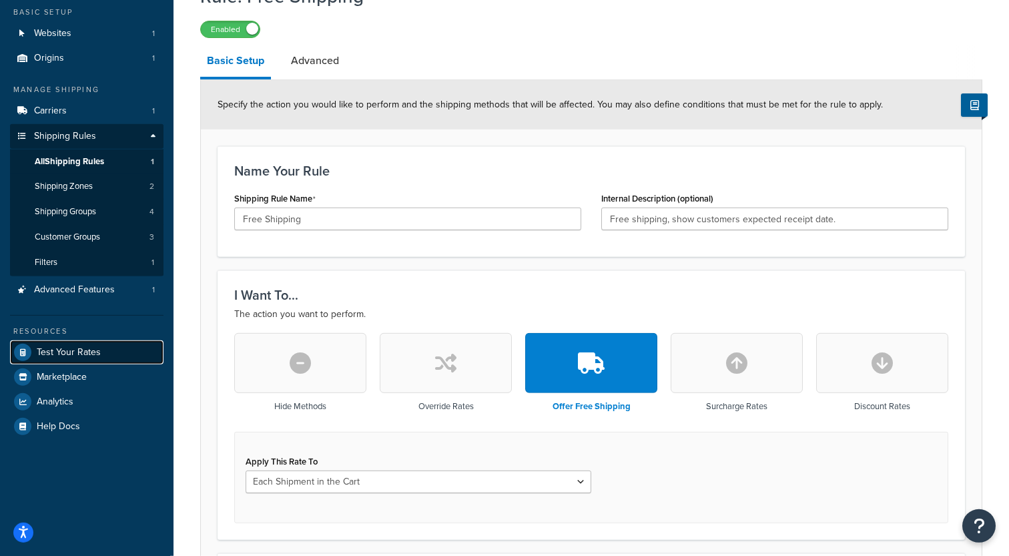
click at [87, 354] on span "Test Your Rates" at bounding box center [69, 352] width 64 height 11
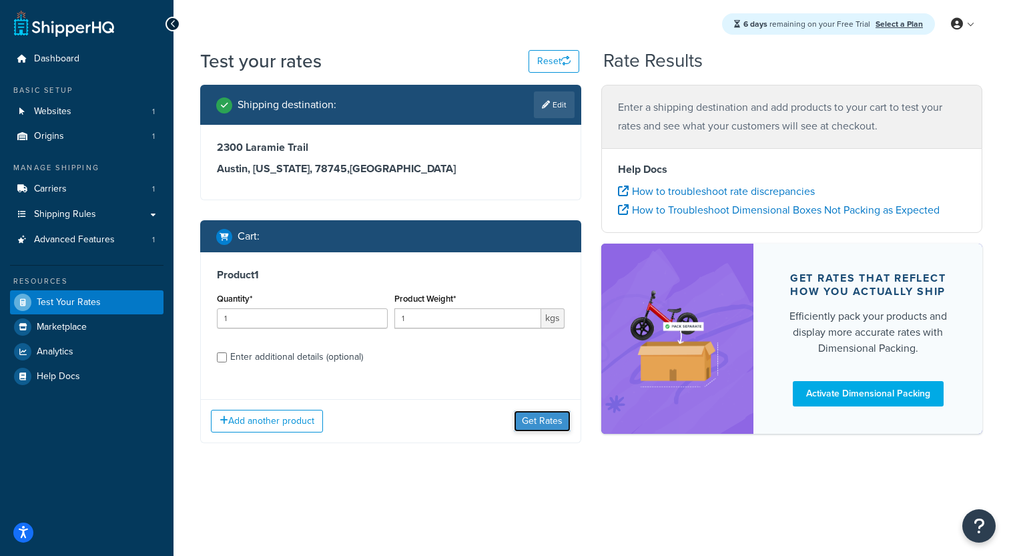
click at [528, 417] on button "Get Rates" at bounding box center [542, 420] width 57 height 21
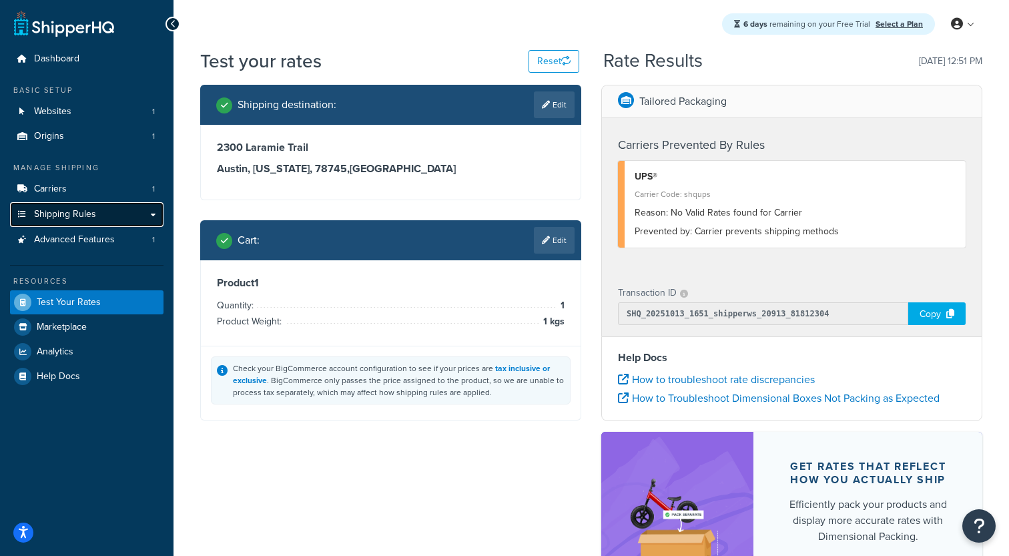
click at [54, 215] on span "Shipping Rules" at bounding box center [65, 214] width 62 height 11
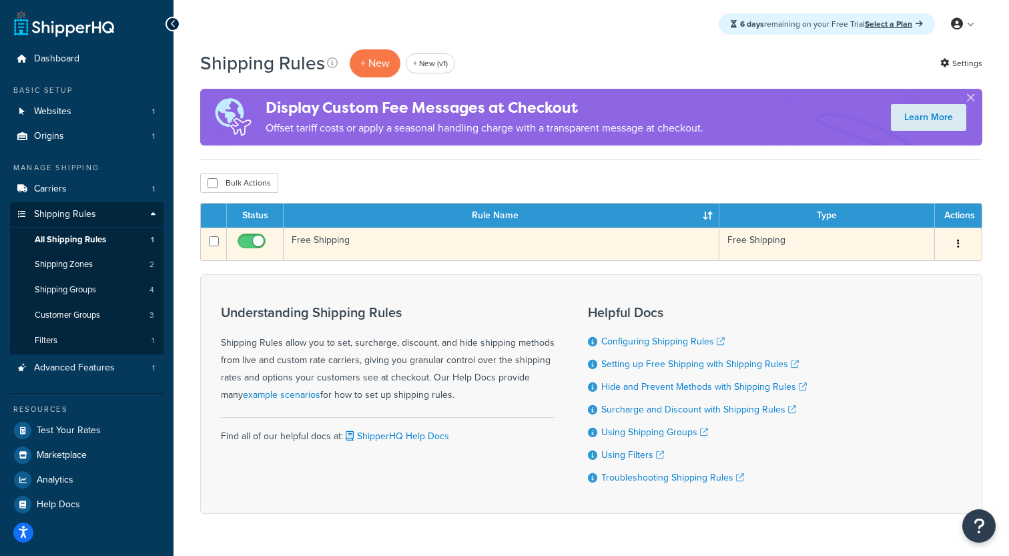
click at [251, 246] on input "checkbox" at bounding box center [253, 244] width 37 height 17
checkbox input "false"
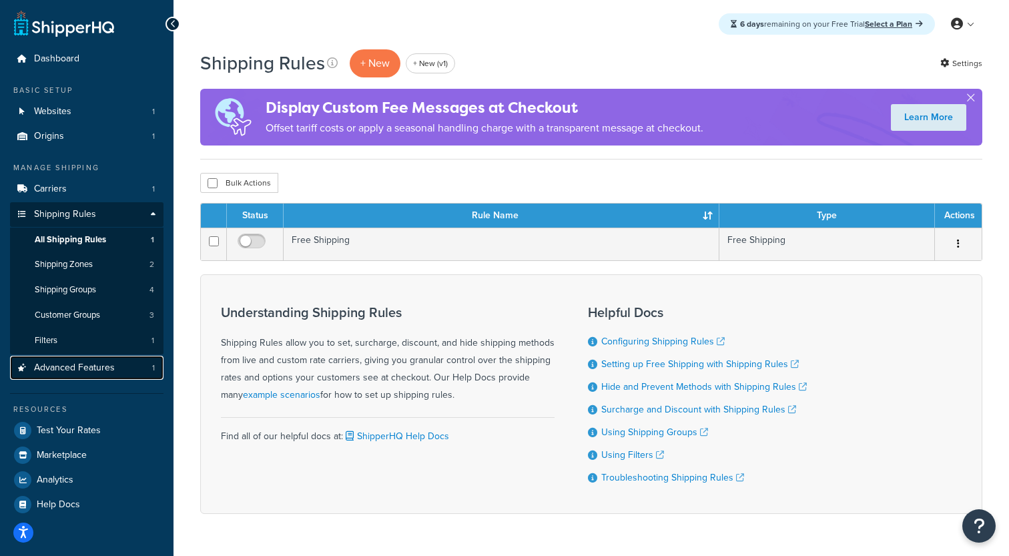
click at [115, 361] on link "Advanced Features 1" at bounding box center [86, 368] width 153 height 25
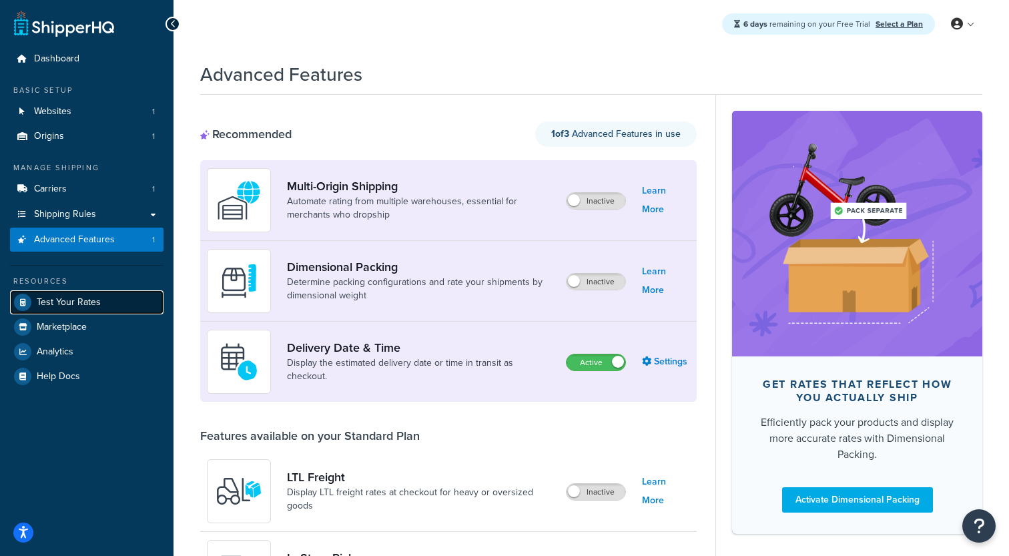
click at [103, 304] on link "Test Your Rates" at bounding box center [86, 302] width 153 height 24
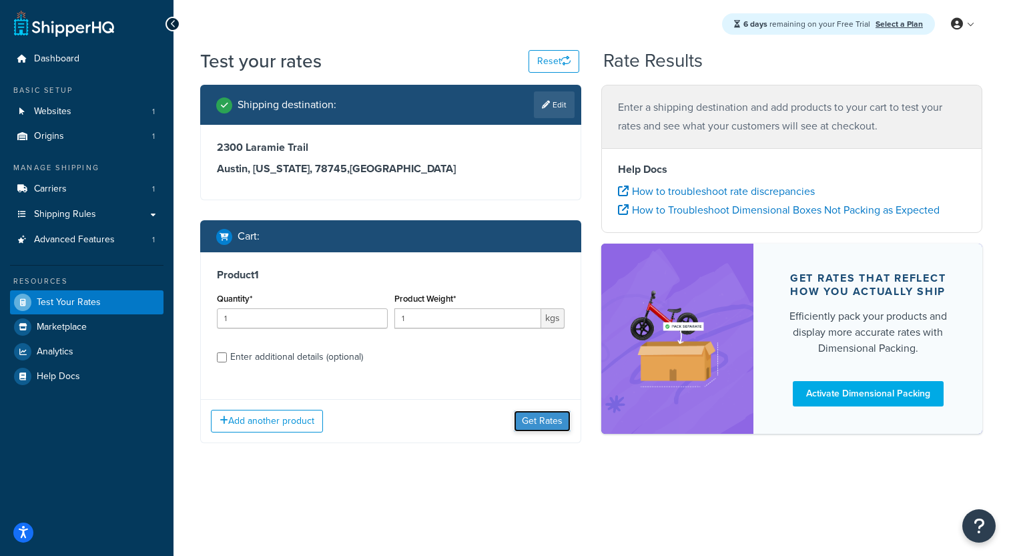
click at [550, 418] on button "Get Rates" at bounding box center [542, 420] width 57 height 21
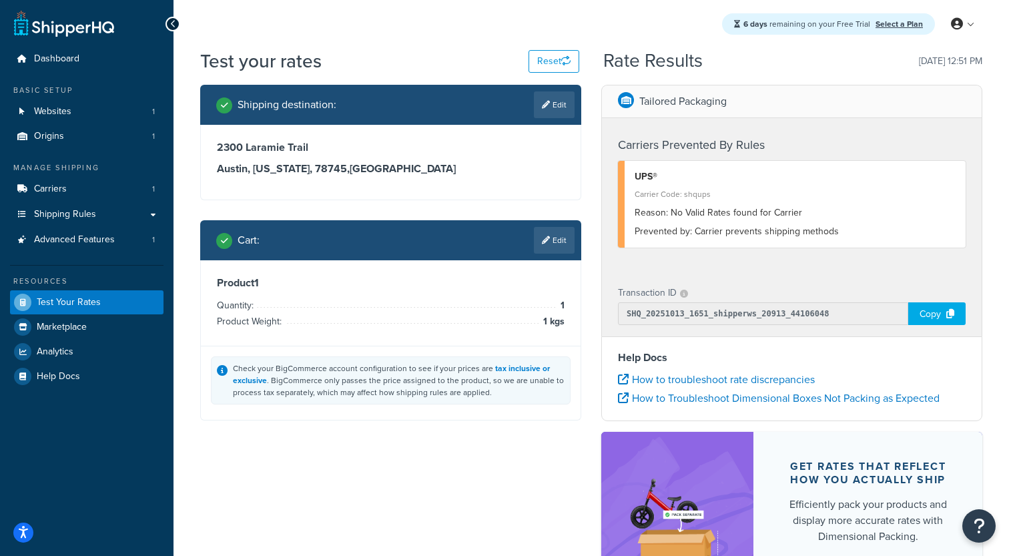
click at [743, 231] on div "Prevented by: Carrier prevents shipping methods" at bounding box center [795, 231] width 321 height 19
click at [730, 220] on div "Reason: No Valid Rates found for Carrier" at bounding box center [795, 213] width 321 height 19
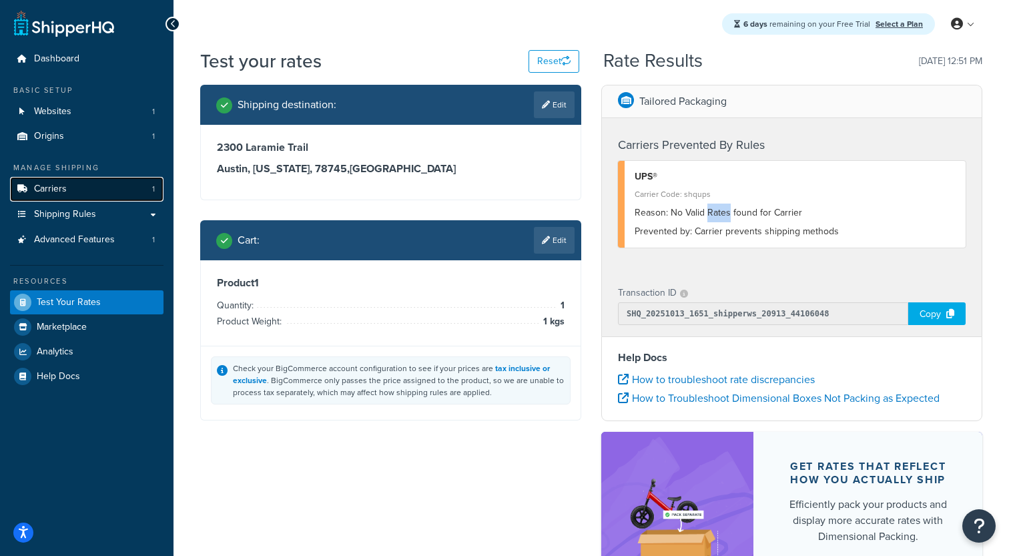
click at [105, 199] on link "Carriers 1" at bounding box center [86, 189] width 153 height 25
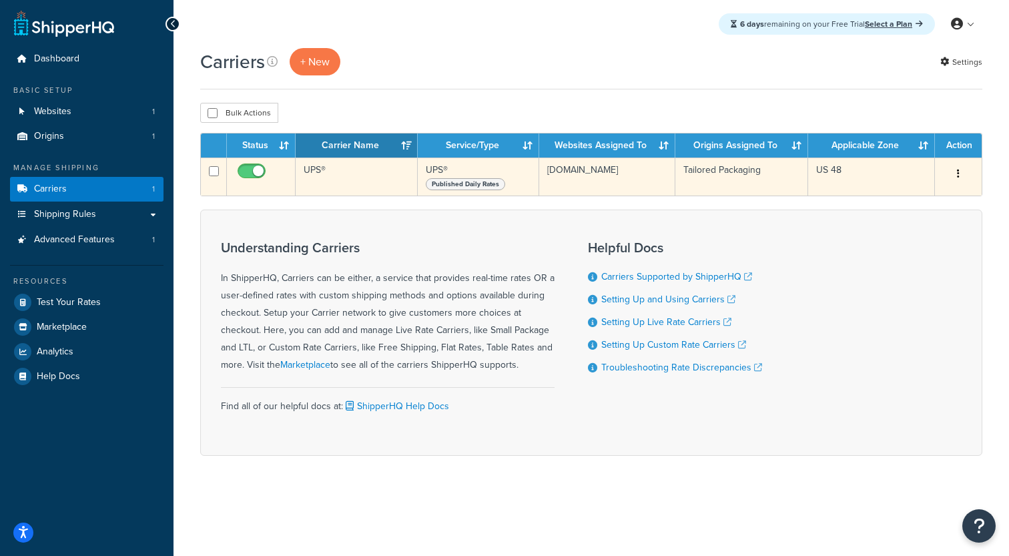
click at [354, 168] on td "UPS®" at bounding box center [357, 176] width 122 height 38
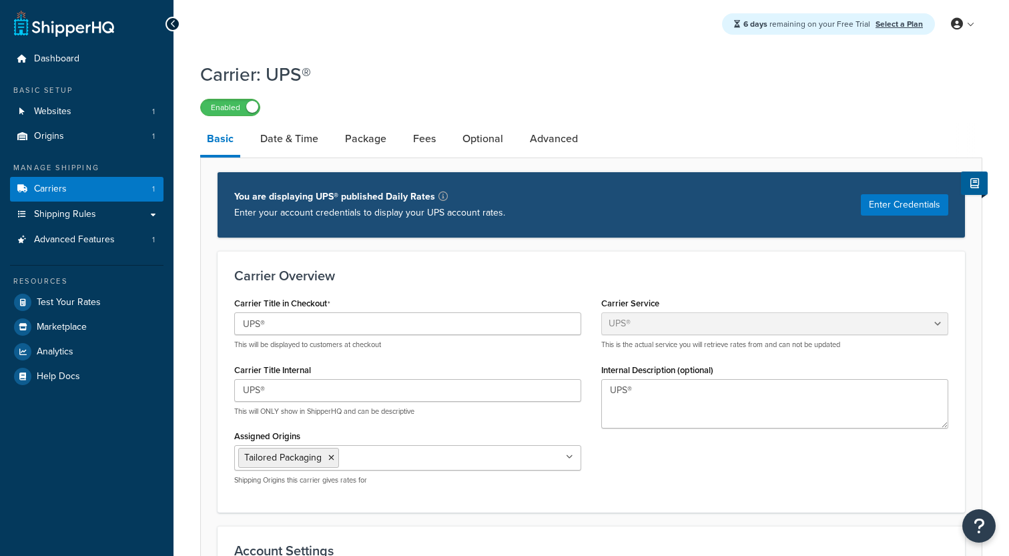
select select "ups"
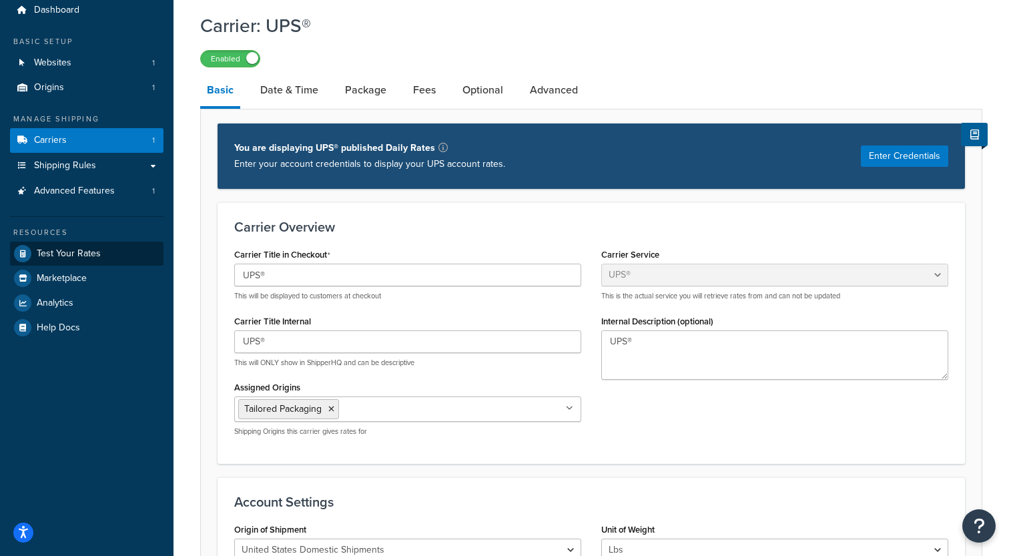
scroll to position [39, 0]
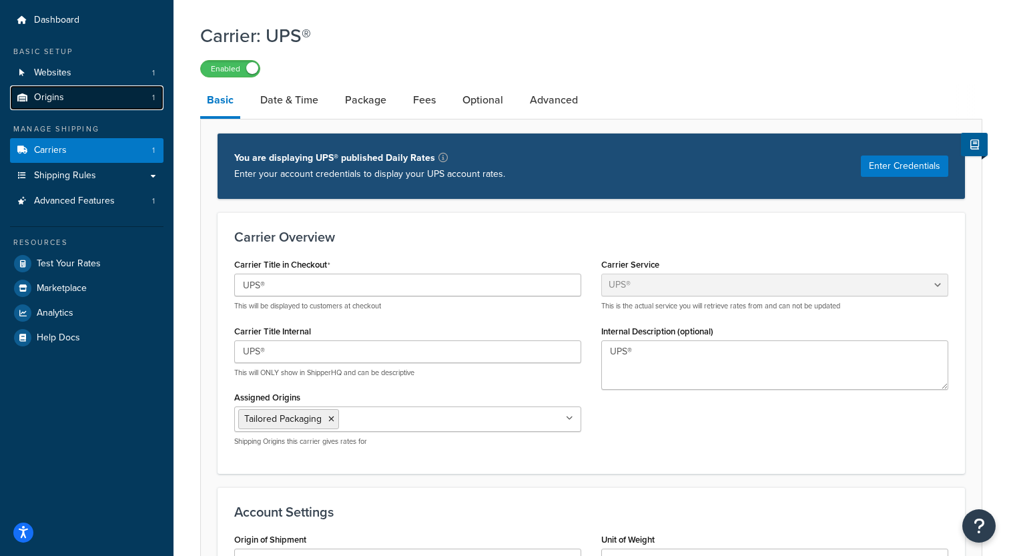
click at [123, 97] on link "Origins 1" at bounding box center [86, 97] width 153 height 25
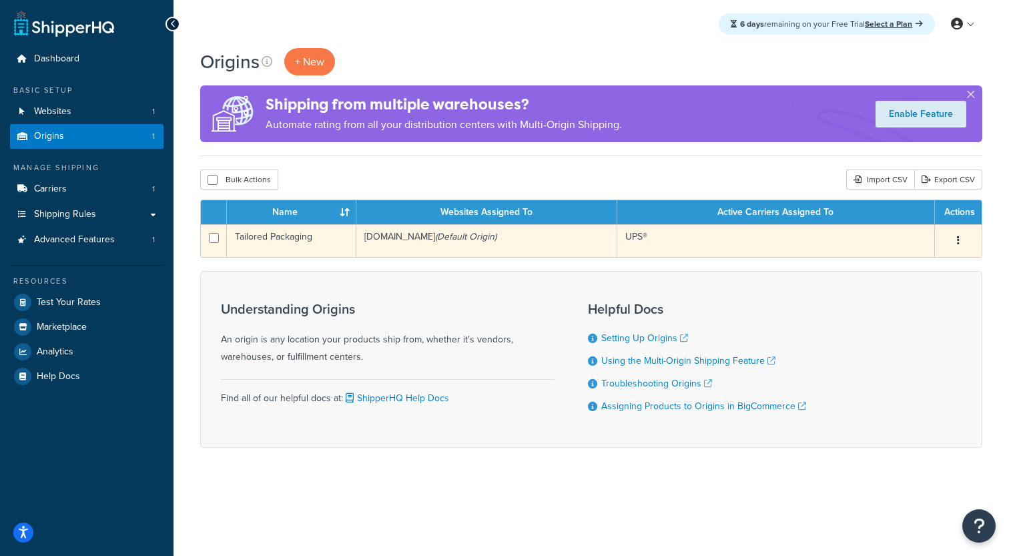
click at [405, 248] on td "tailoredpackaging.mybigcommerce.com (Default Origin)" at bounding box center [486, 240] width 261 height 33
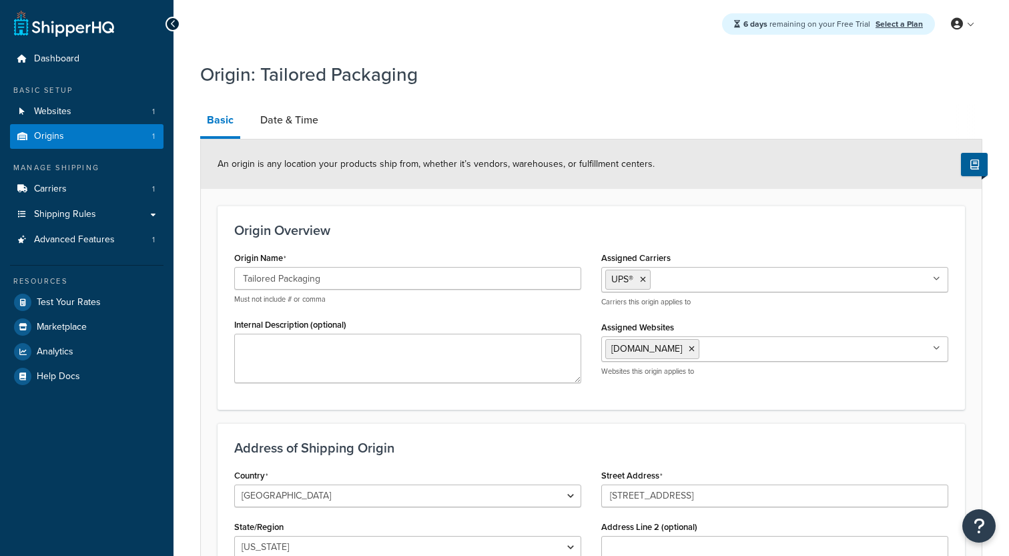
select select "22"
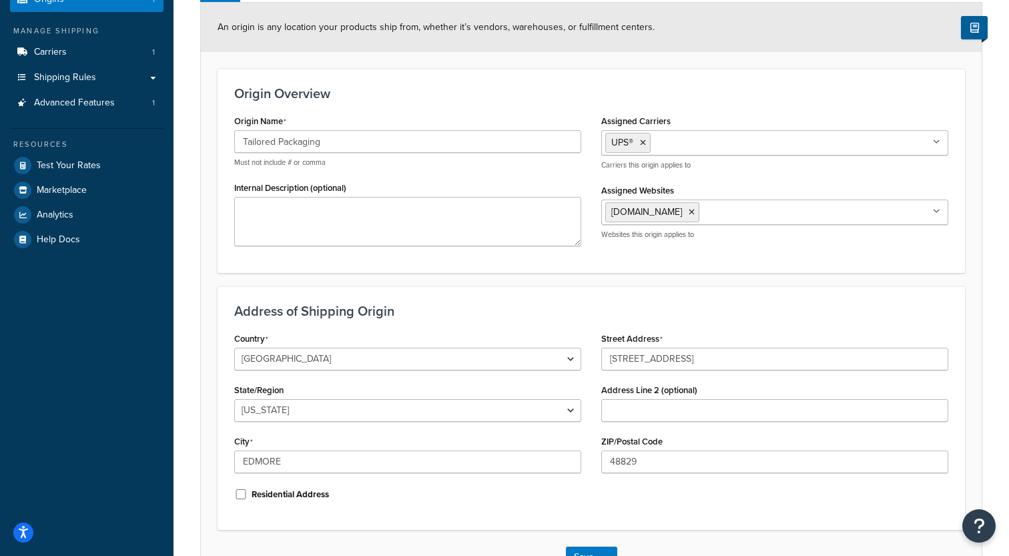
scroll to position [117, 0]
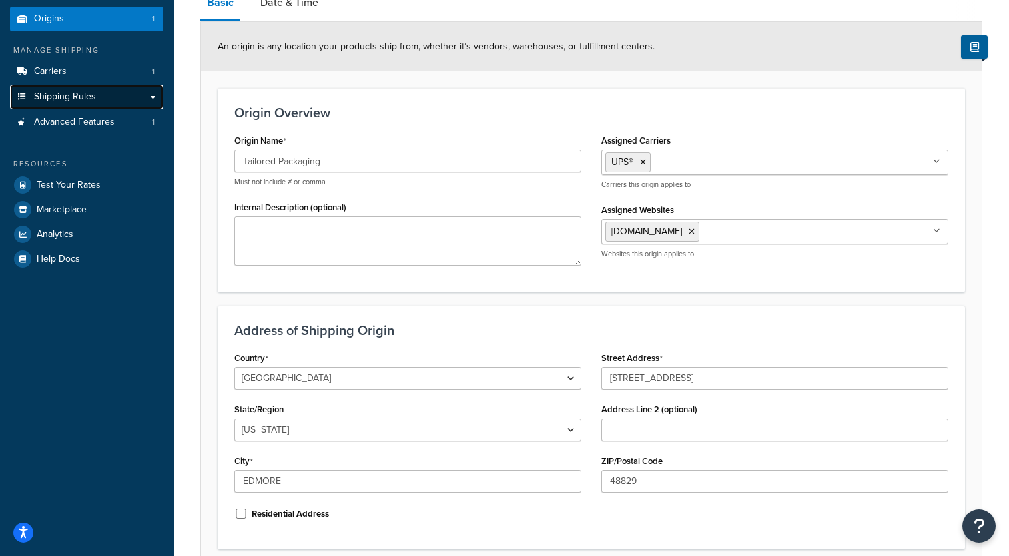
click at [117, 101] on link "Shipping Rules" at bounding box center [86, 97] width 153 height 25
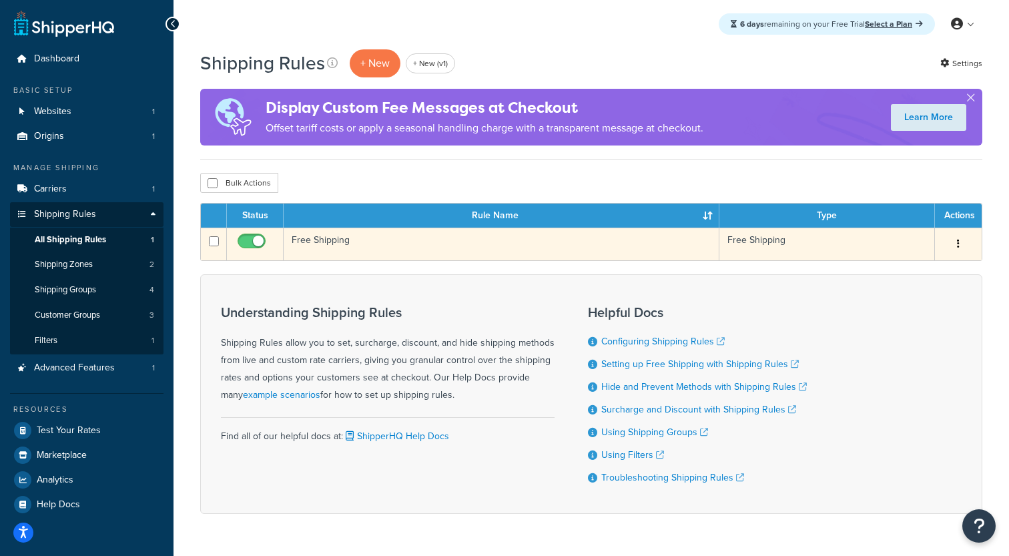
click at [336, 248] on td "Free Shipping" at bounding box center [502, 244] width 436 height 33
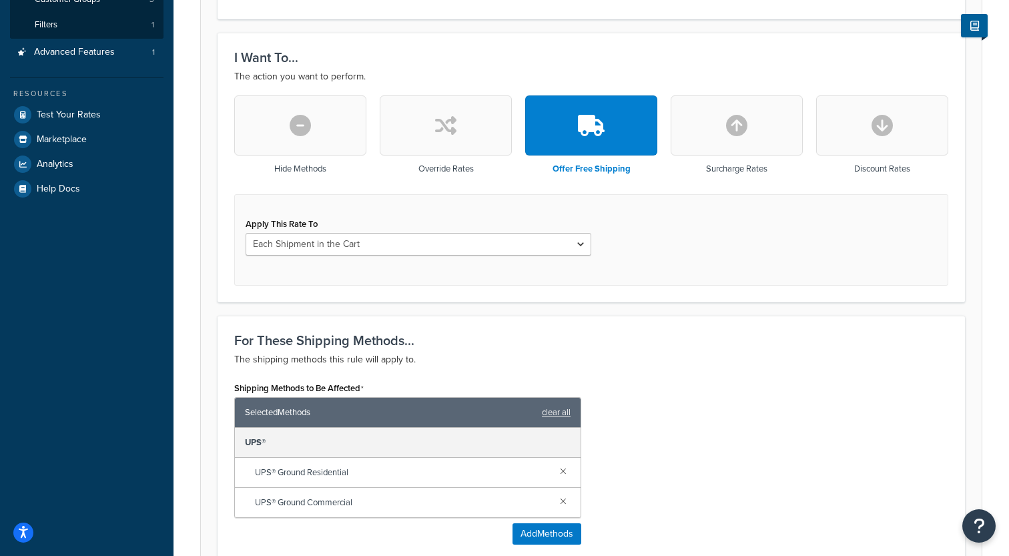
scroll to position [358, 0]
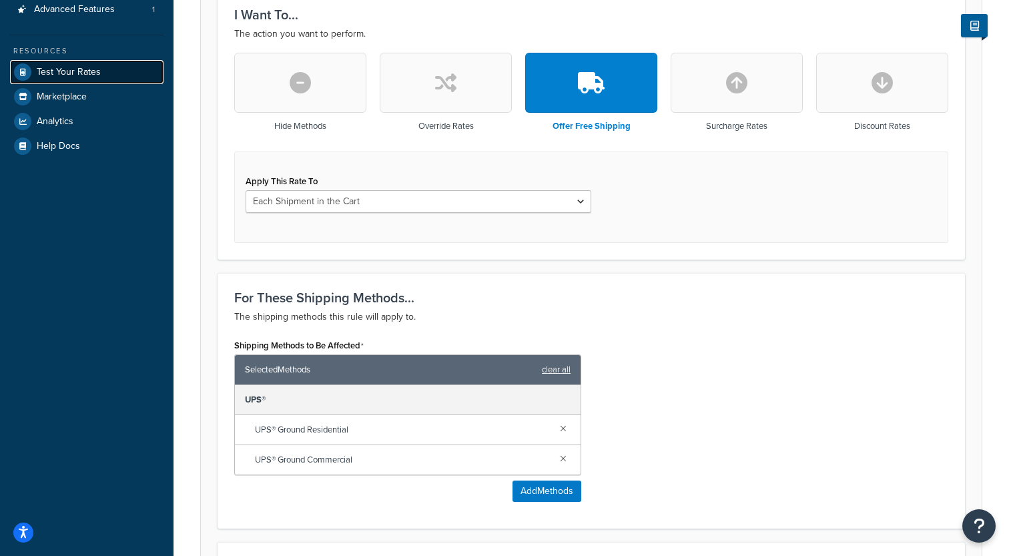
click at [107, 72] on link "Test Your Rates" at bounding box center [86, 72] width 153 height 24
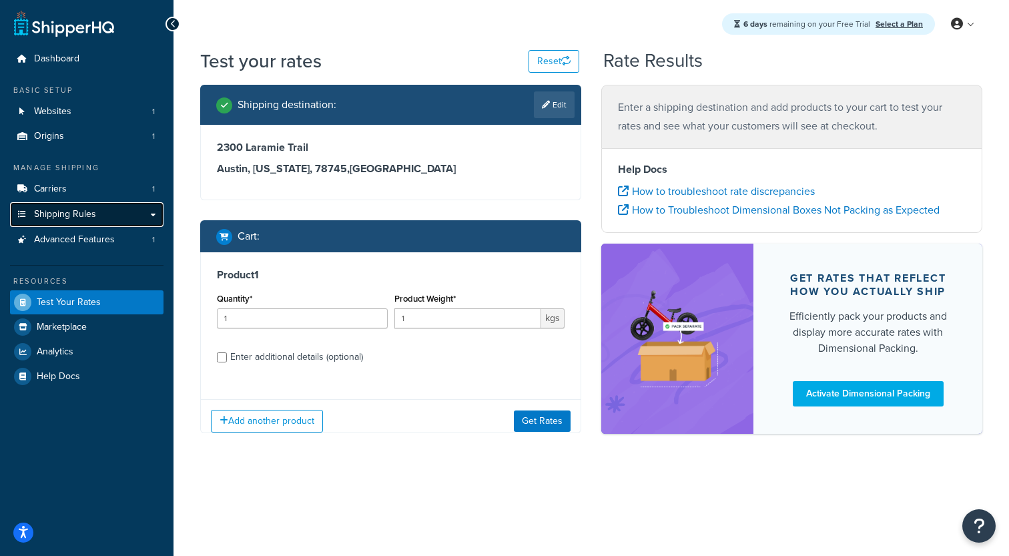
click at [119, 210] on link "Shipping Rules" at bounding box center [86, 214] width 153 height 25
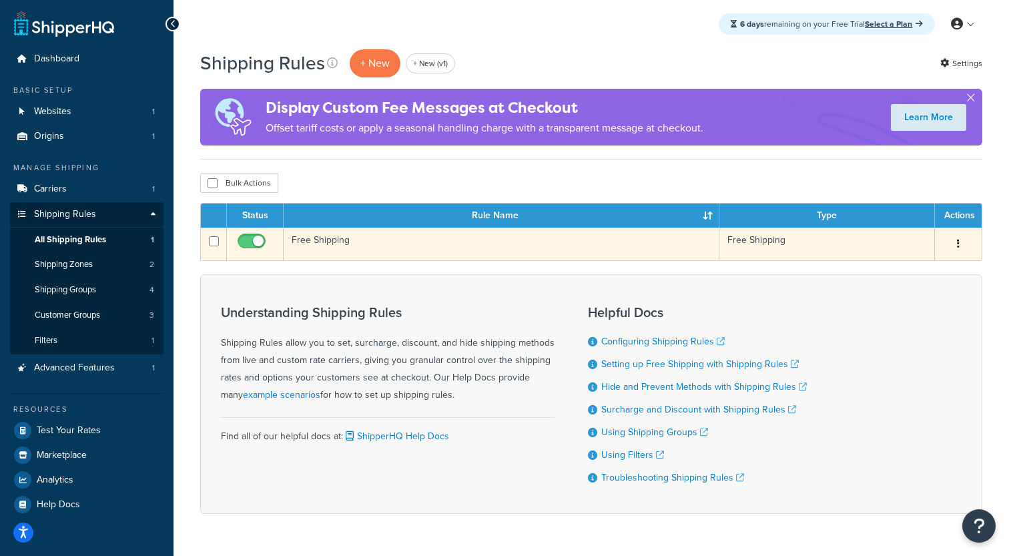
click at [253, 242] on input "checkbox" at bounding box center [253, 244] width 37 height 17
checkbox input "false"
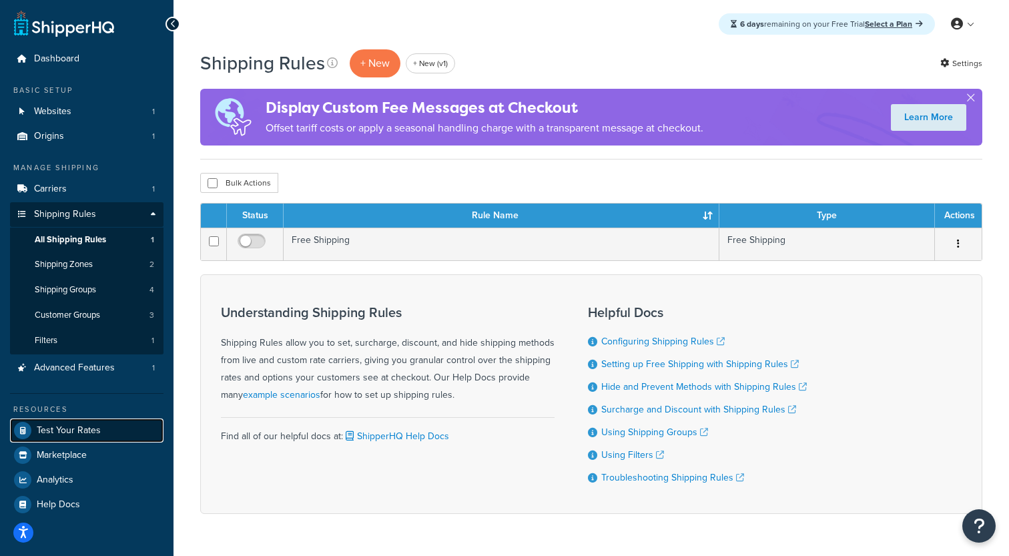
click at [93, 432] on span "Test Your Rates" at bounding box center [69, 430] width 64 height 11
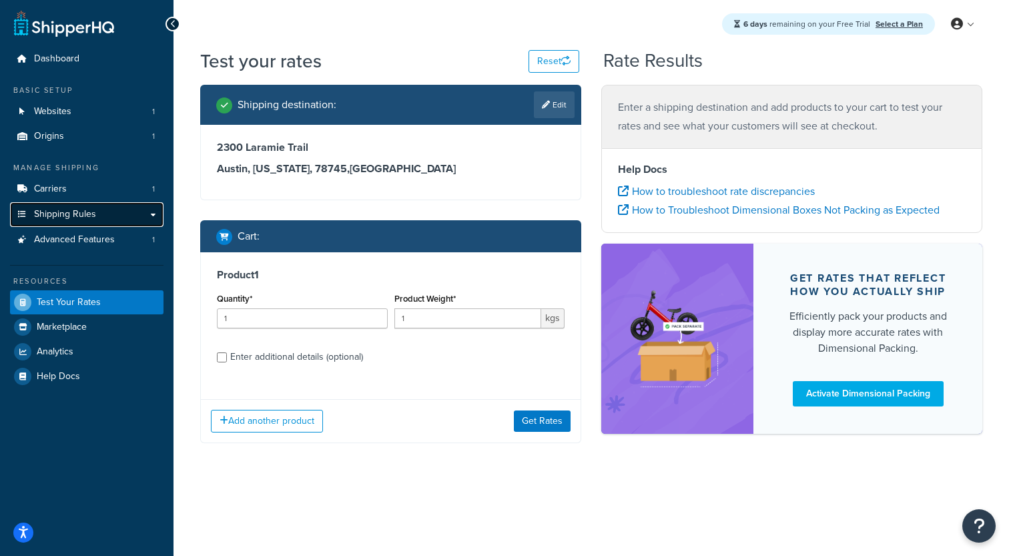
click at [102, 219] on link "Shipping Rules" at bounding box center [86, 214] width 153 height 25
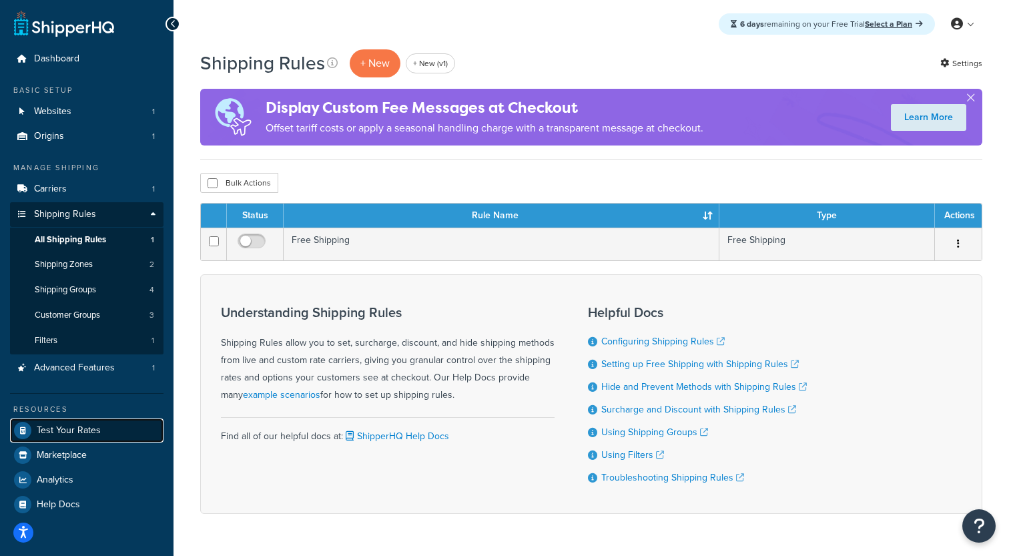
click at [73, 434] on span "Test Your Rates" at bounding box center [69, 430] width 64 height 11
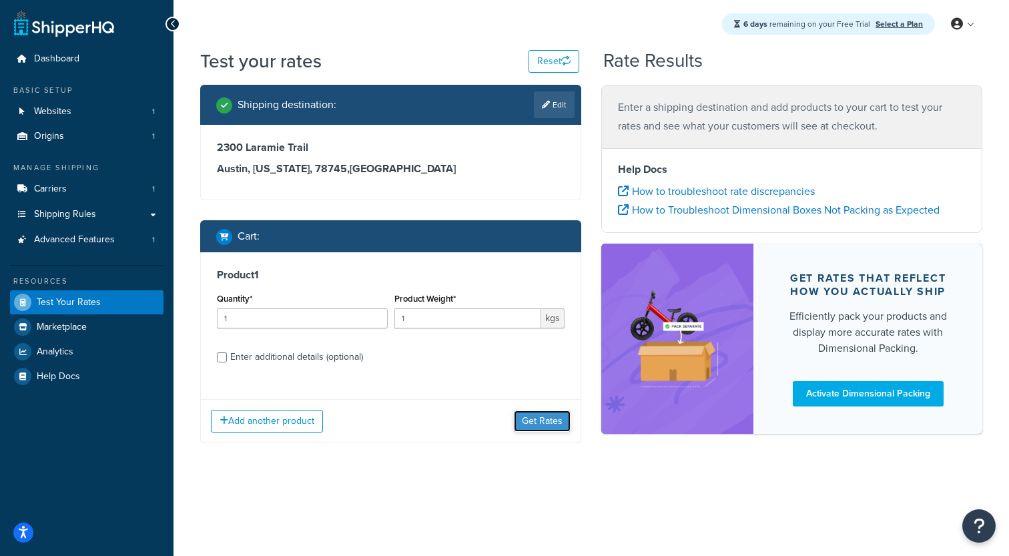
click at [546, 424] on button "Get Rates" at bounding box center [542, 420] width 57 height 21
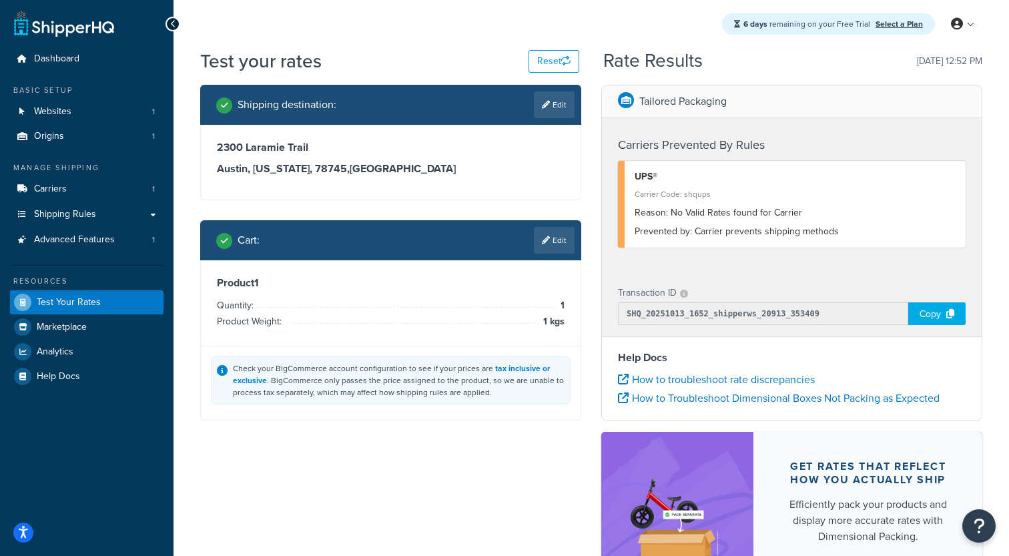
click at [698, 241] on div "Prevented by: Carrier prevents shipping methods" at bounding box center [795, 231] width 321 height 19
click at [698, 208] on div "Reason: No Valid Rates found for Carrier" at bounding box center [795, 213] width 321 height 19
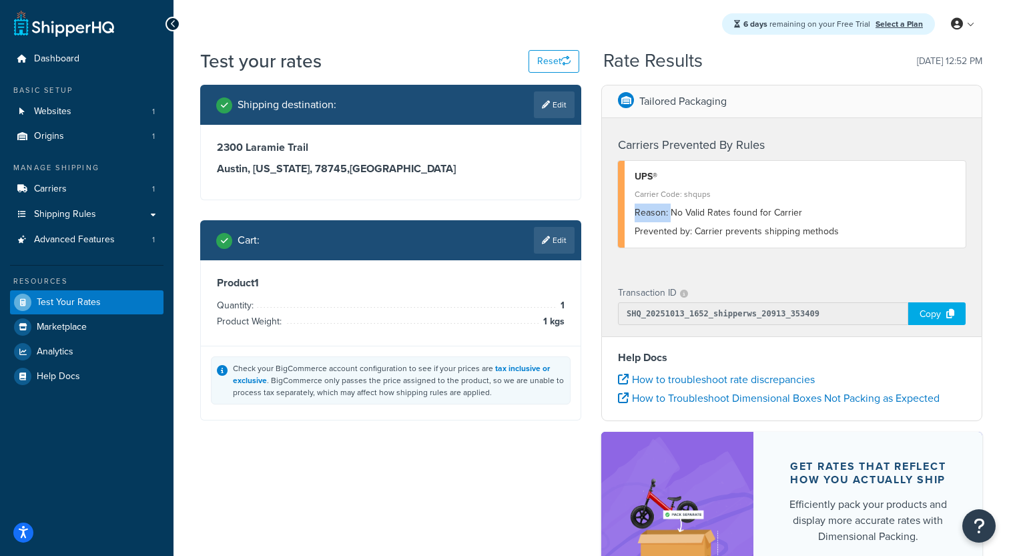
click at [698, 208] on div "Reason: No Valid Rates found for Carrier" at bounding box center [795, 213] width 321 height 19
click at [116, 182] on link "Carriers 1" at bounding box center [86, 189] width 153 height 25
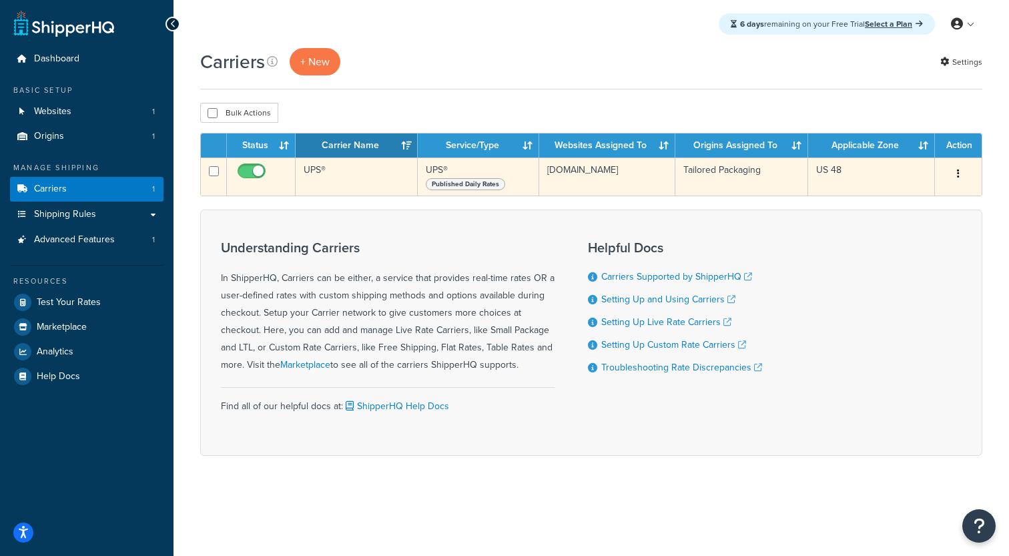
click at [382, 184] on td "UPS®" at bounding box center [357, 176] width 122 height 38
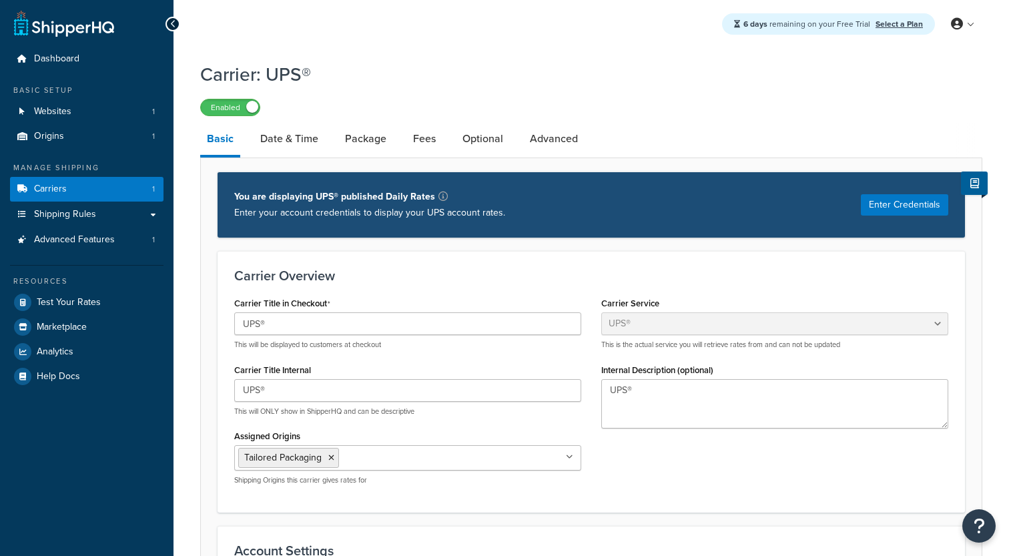
select select "ups"
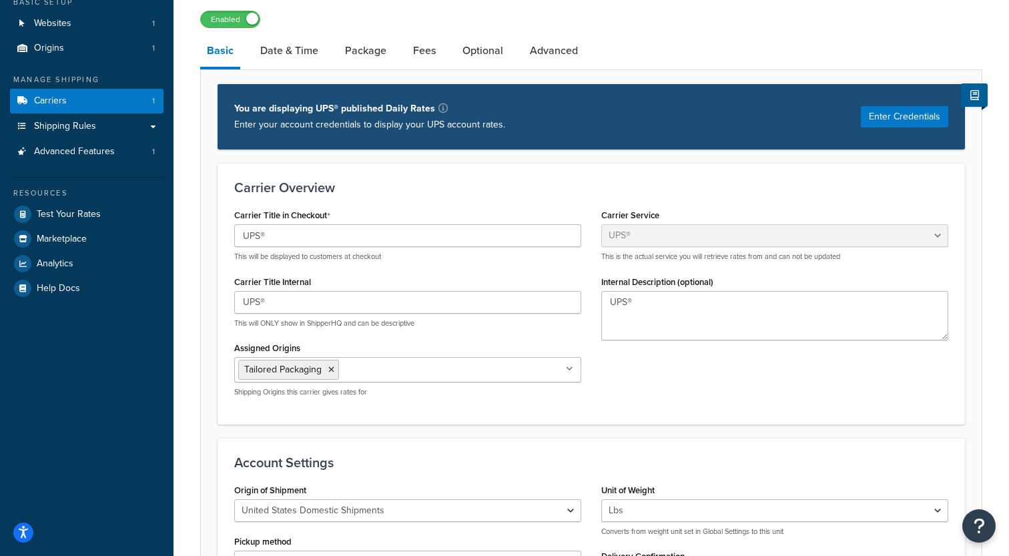
scroll to position [36, 0]
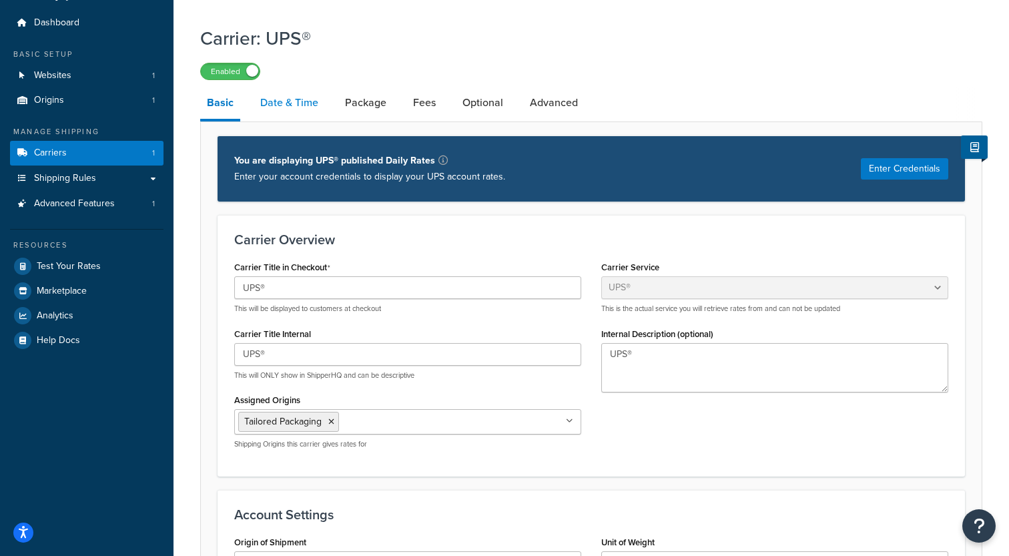
click at [302, 103] on link "Date & Time" at bounding box center [289, 103] width 71 height 32
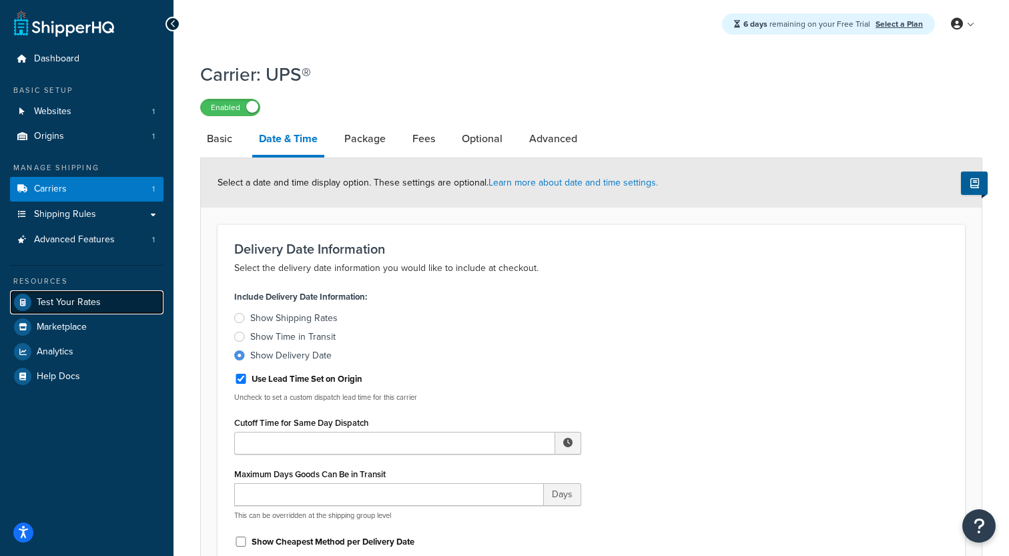
click at [77, 312] on link "Test Your Rates" at bounding box center [86, 302] width 153 height 24
